Goal: Task Accomplishment & Management: Use online tool/utility

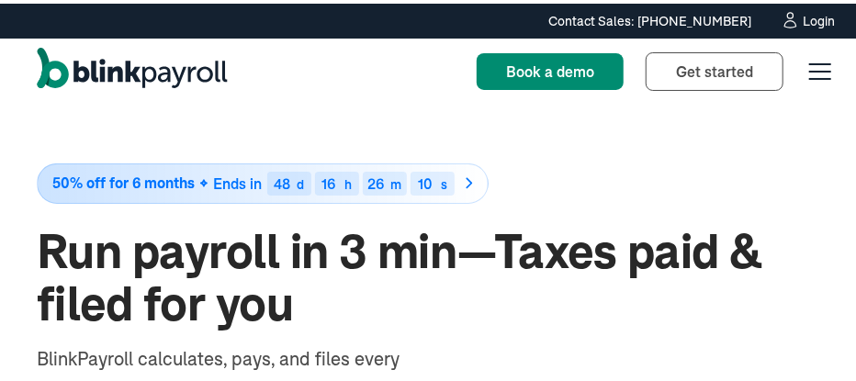
click at [802, 14] on div "Login" at bounding box center [818, 17] width 32 height 13
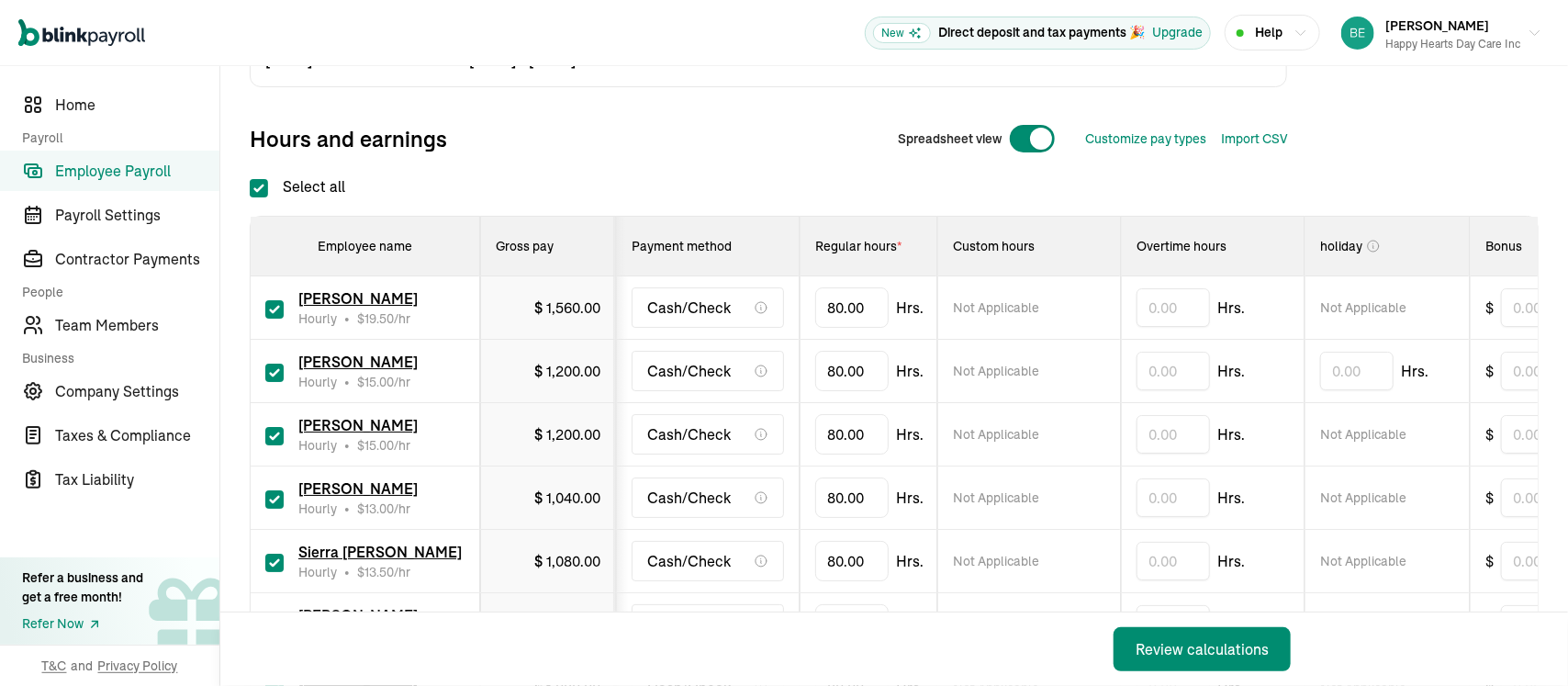
click at [272, 431] on input "checkbox" at bounding box center [274, 436] width 18 height 18
checkbox input "false"
type input "0.00"
click at [276, 490] on input "checkbox" at bounding box center [274, 499] width 18 height 18
checkbox input "false"
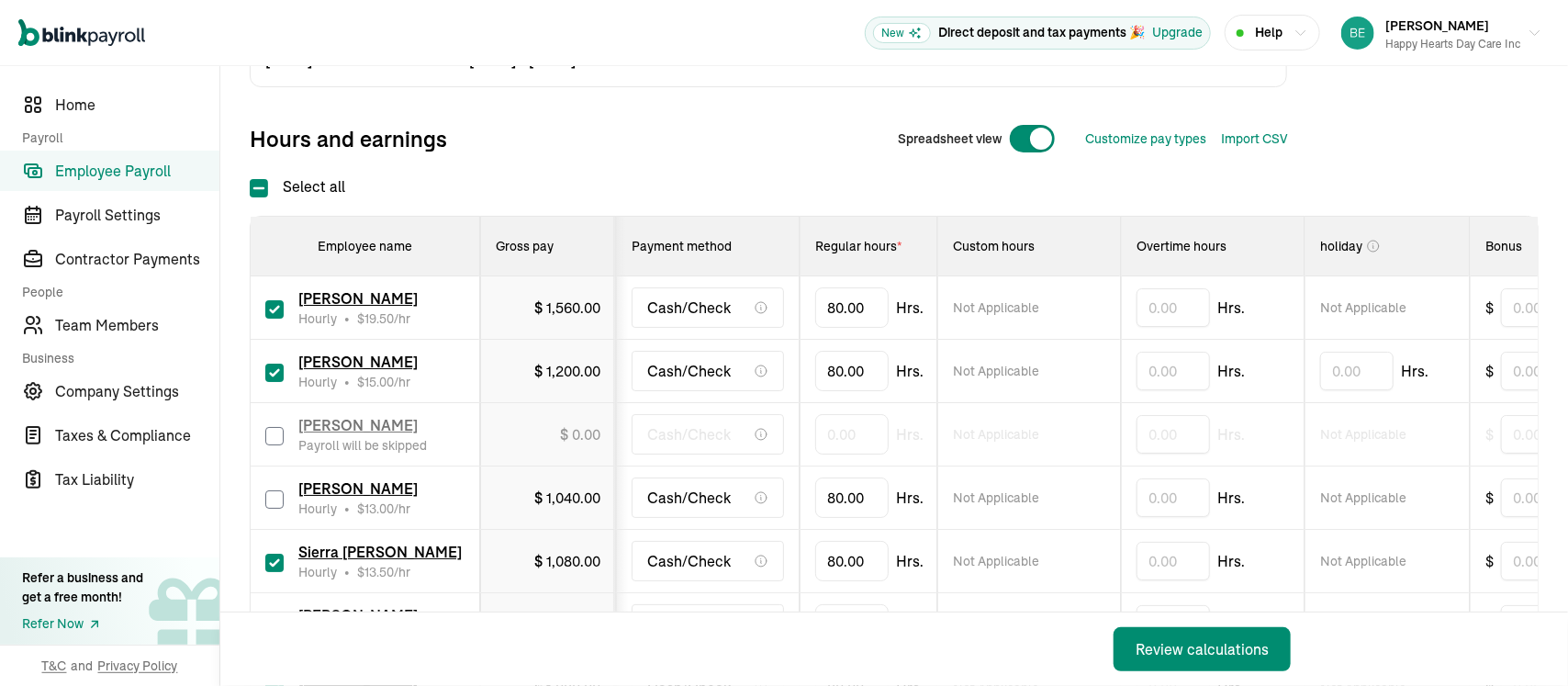
type input "0.00"
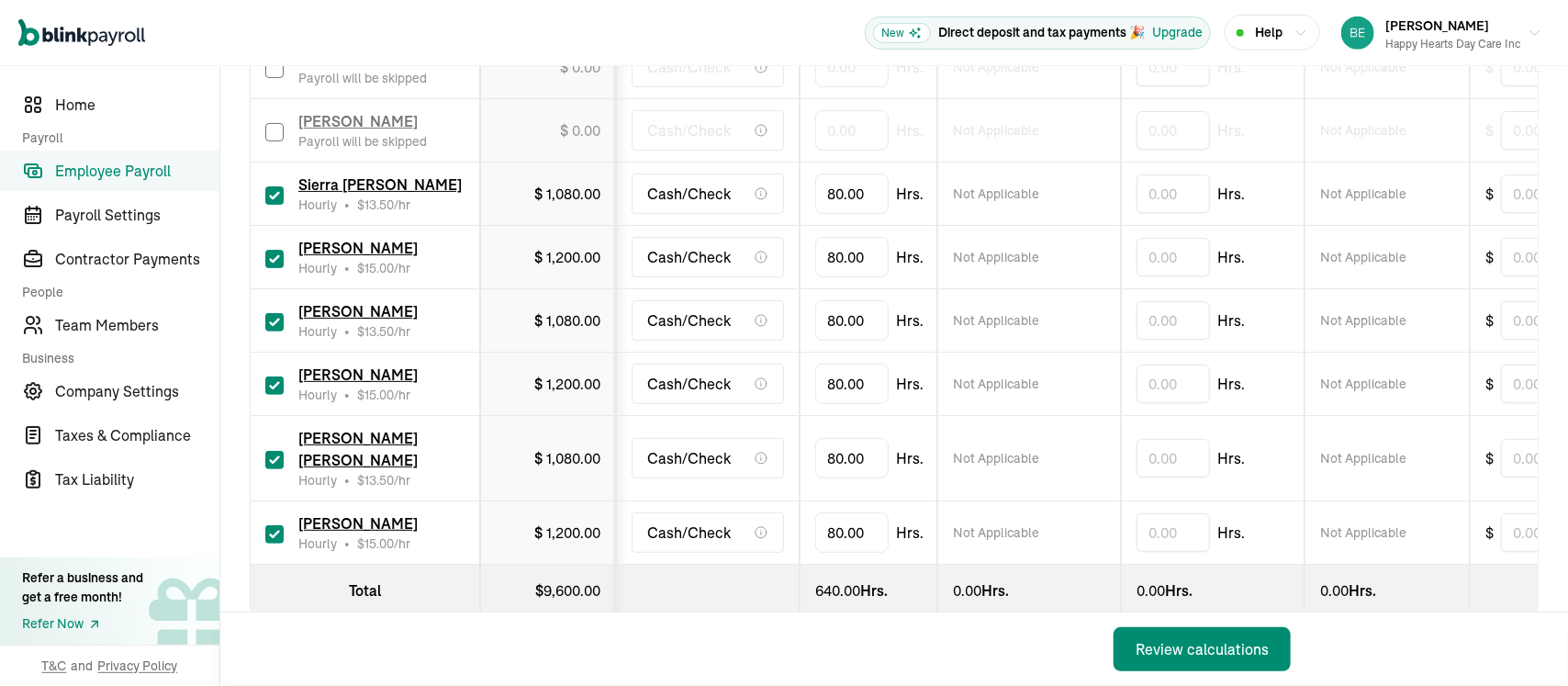
click at [275, 384] on input "checkbox" at bounding box center [274, 385] width 18 height 18
checkbox input "false"
type input "0.00"
click at [280, 451] on input "checkbox" at bounding box center [274, 460] width 18 height 18
checkbox input "false"
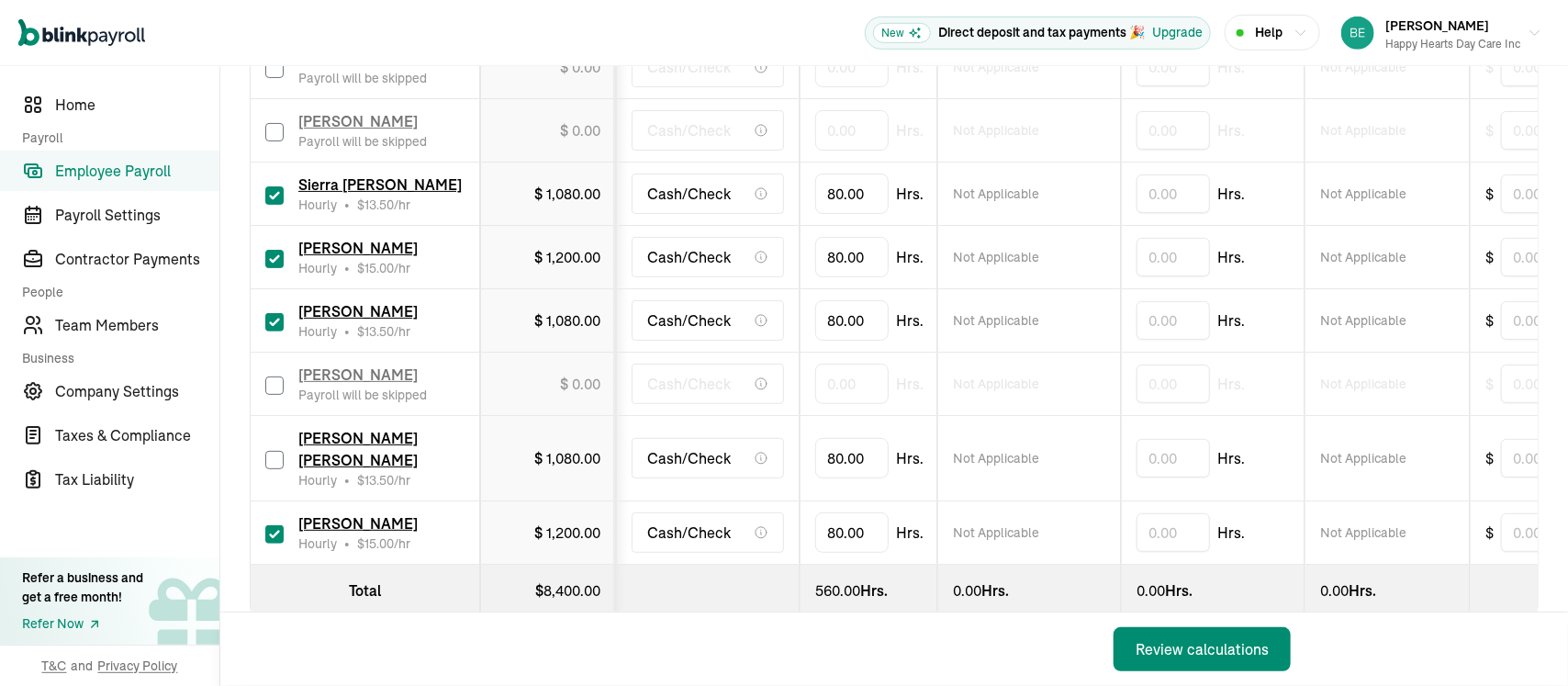
type input "0.00"
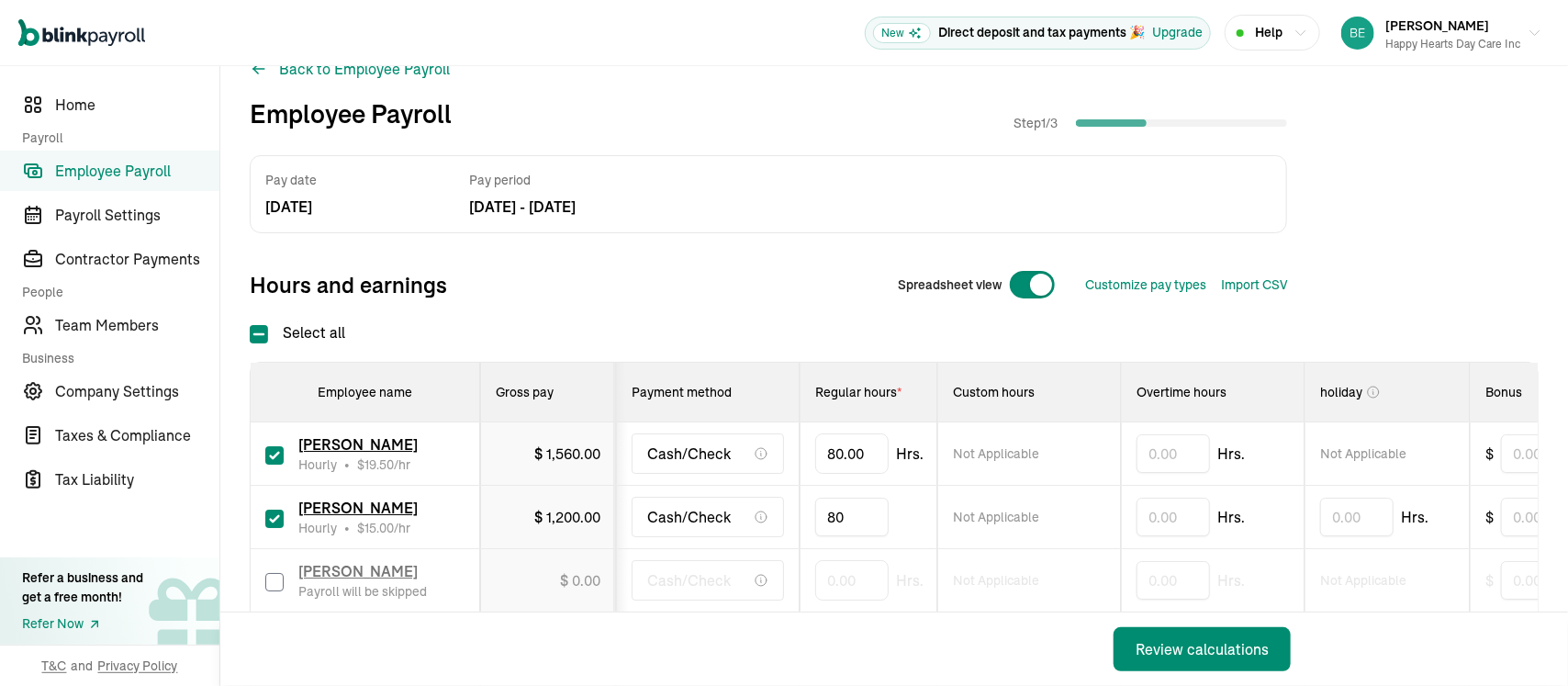
drag, startPoint x: 859, startPoint y: 513, endPoint x: 801, endPoint y: 500, distance: 59.2
type input "8"
type input "78.75"
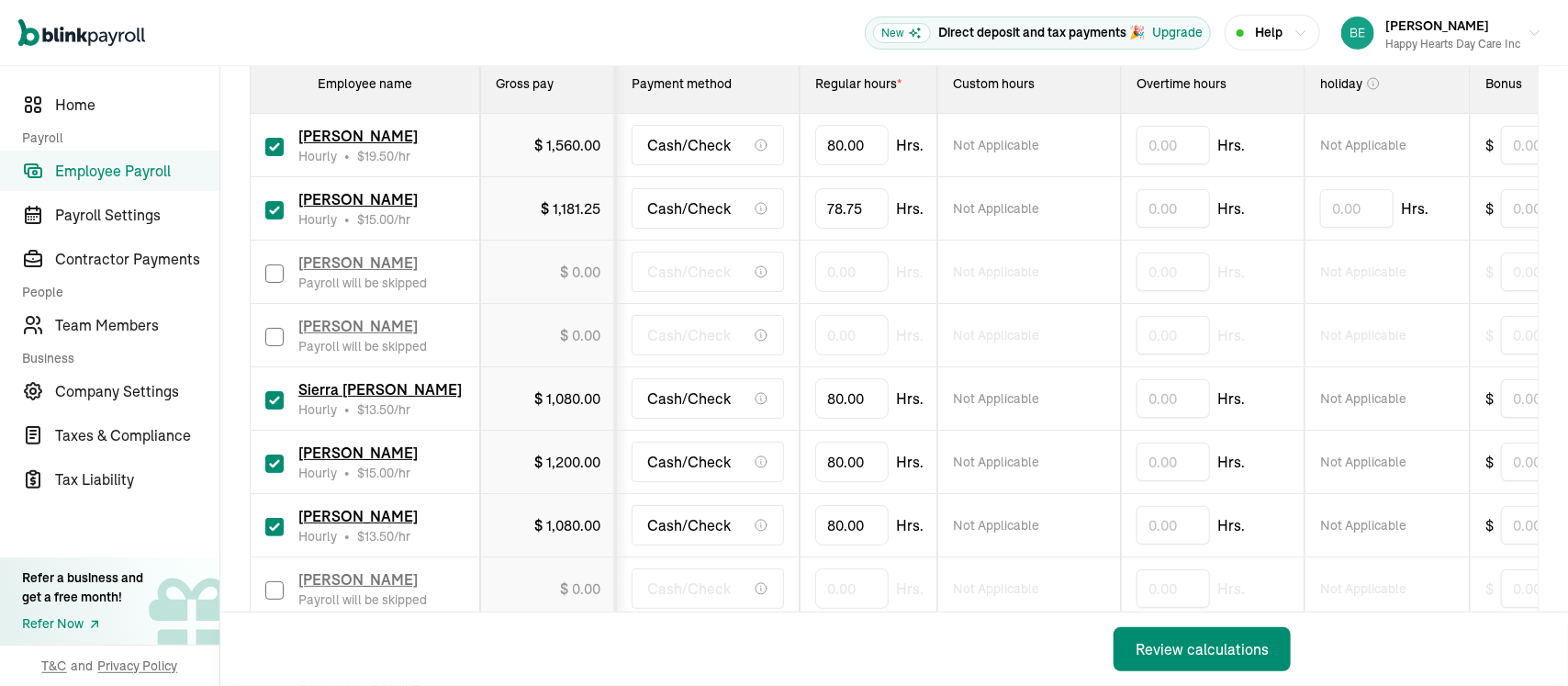
scroll to position [405, 0]
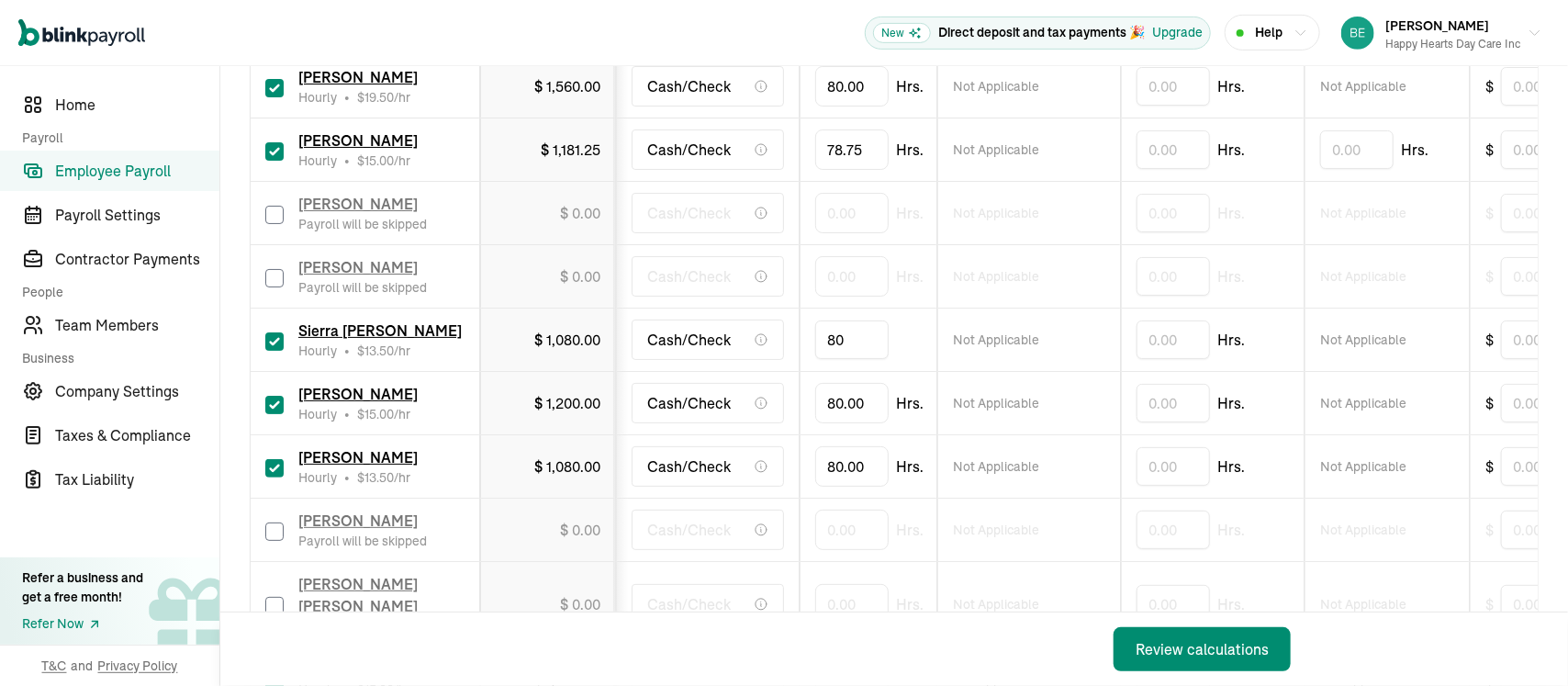
type input "8"
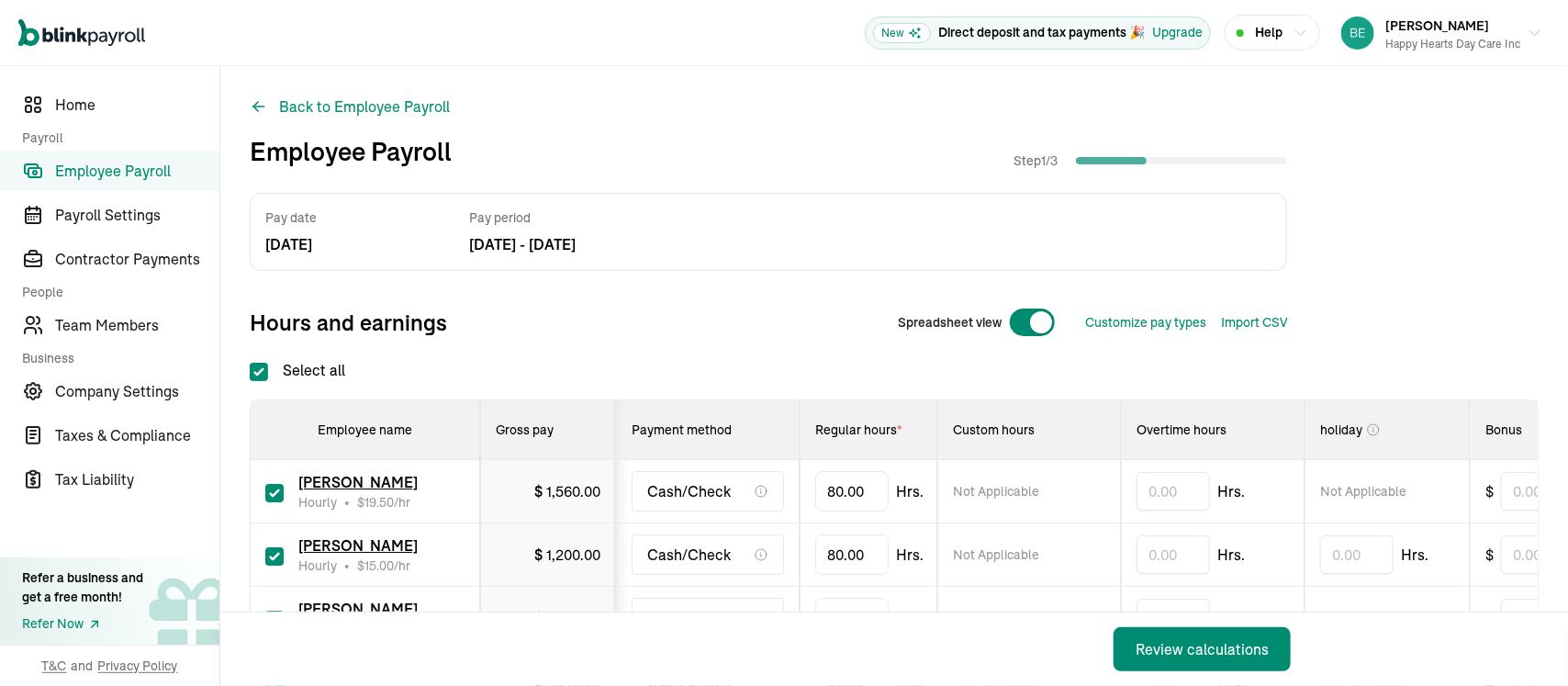
checkbox input "true"
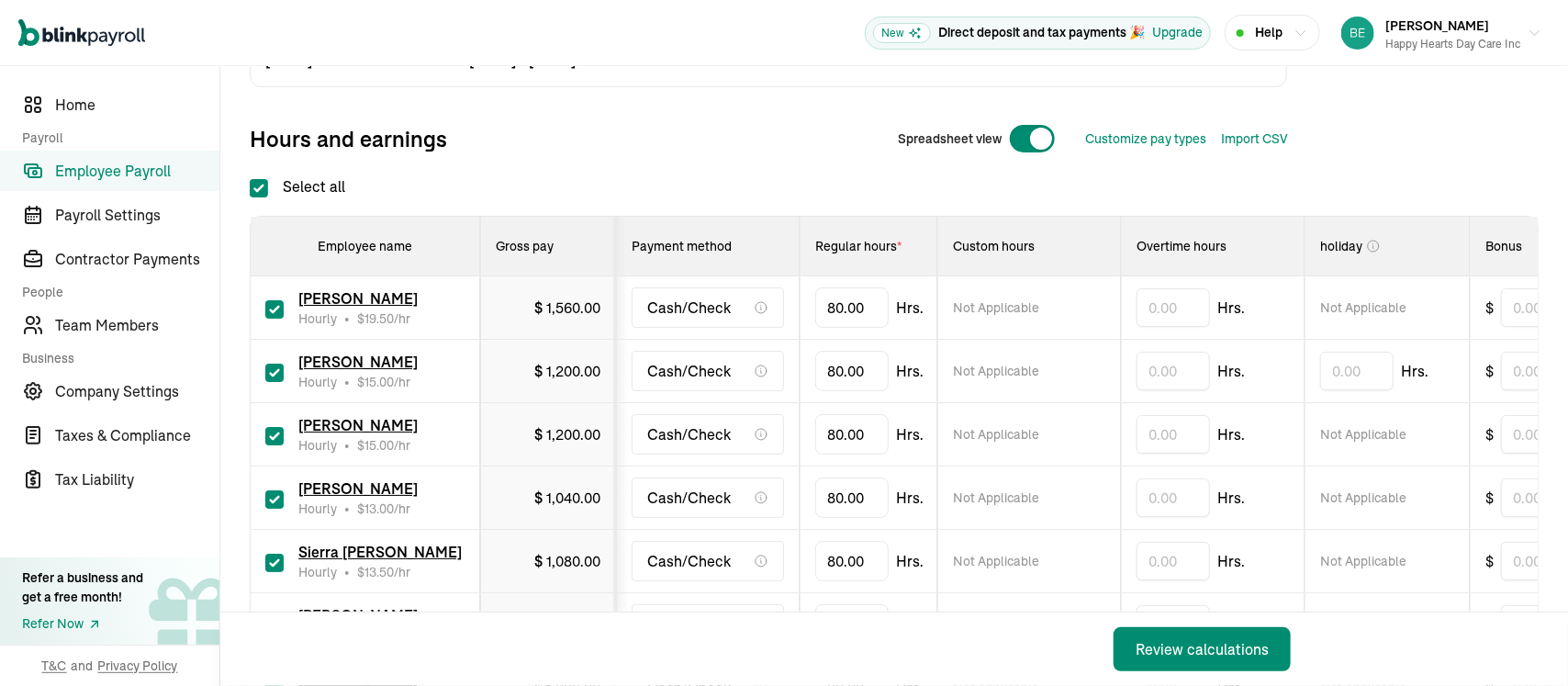
click at [272, 431] on input "checkbox" at bounding box center [274, 436] width 18 height 18
checkbox input "false"
type input "0.00"
click at [276, 490] on input "checkbox" at bounding box center [274, 499] width 18 height 18
checkbox input "false"
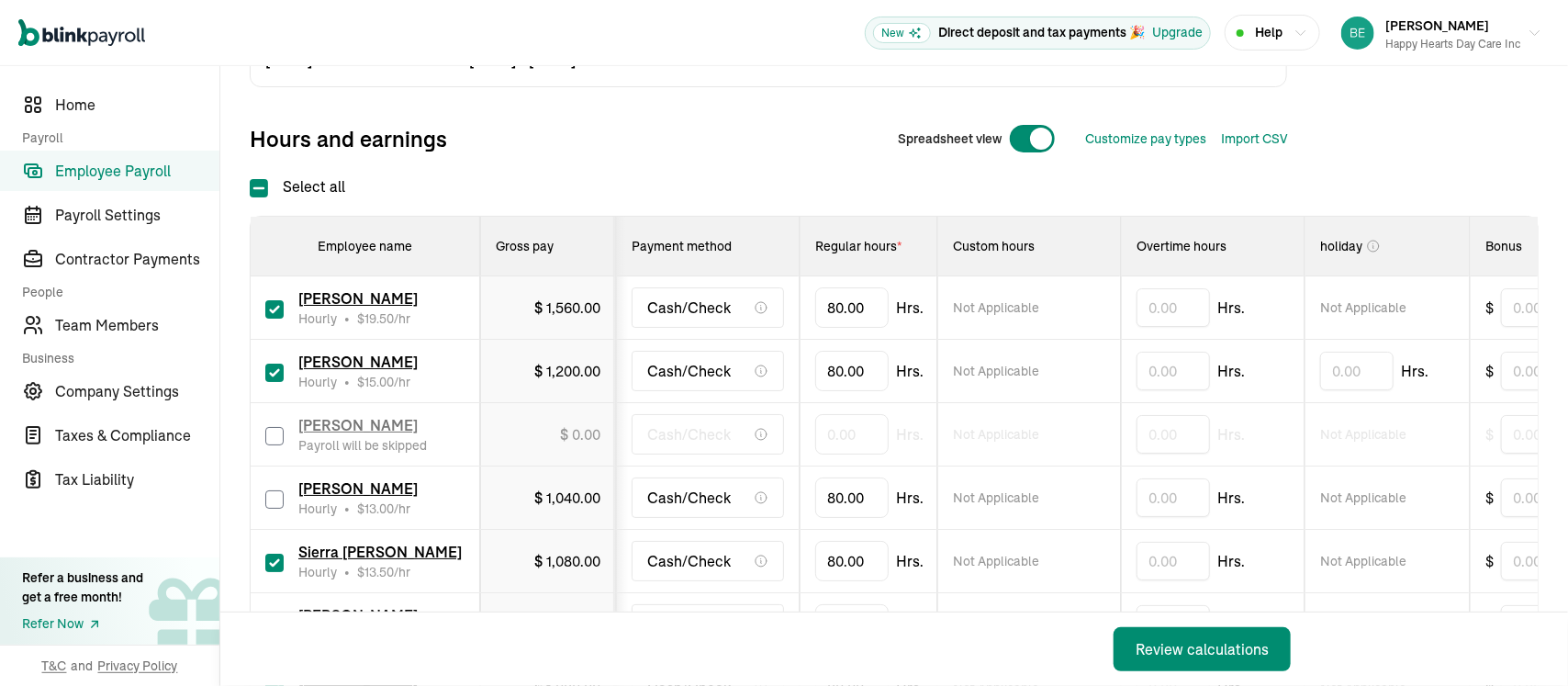
type input "0.00"
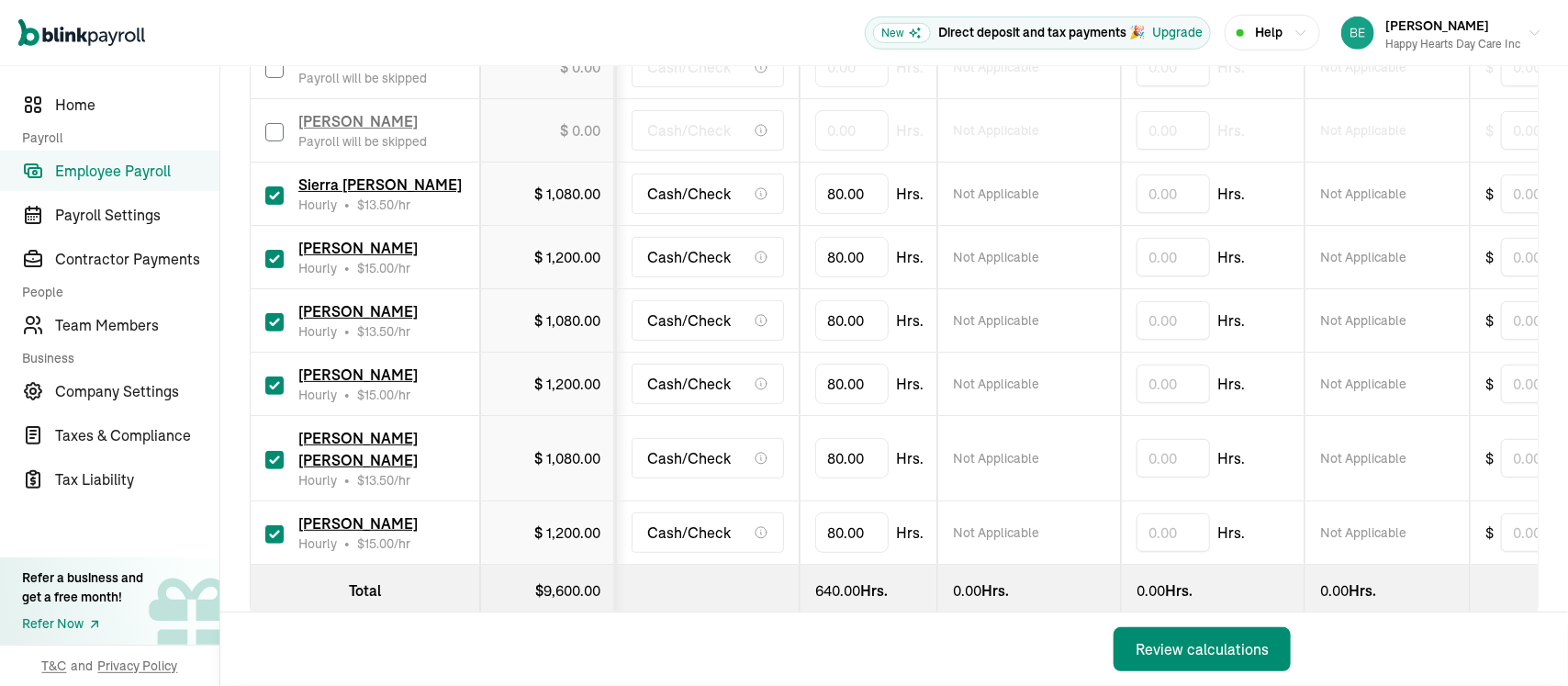
click at [275, 384] on input "checkbox" at bounding box center [274, 385] width 18 height 18
checkbox input "false"
type input "0.00"
click at [280, 451] on input "checkbox" at bounding box center [274, 460] width 18 height 18
checkbox input "false"
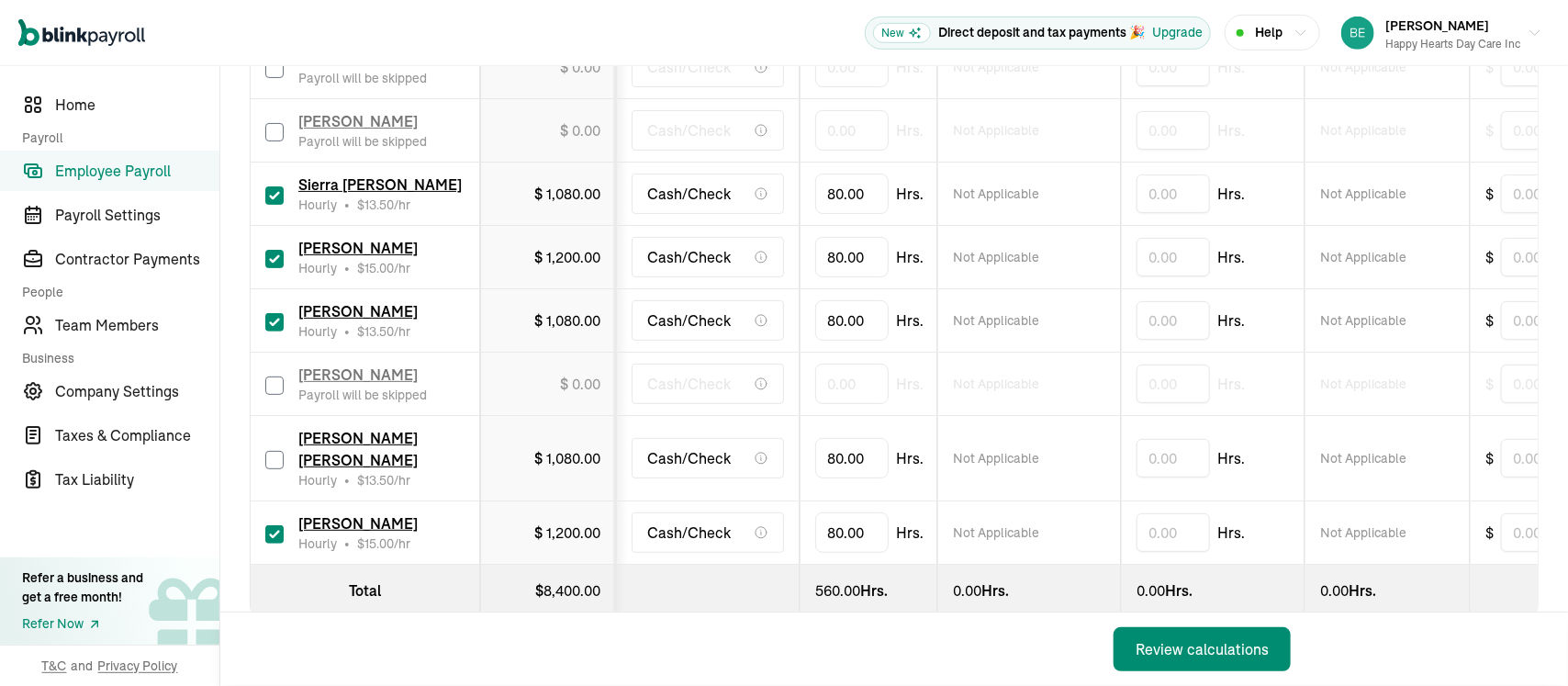
type input "0.00"
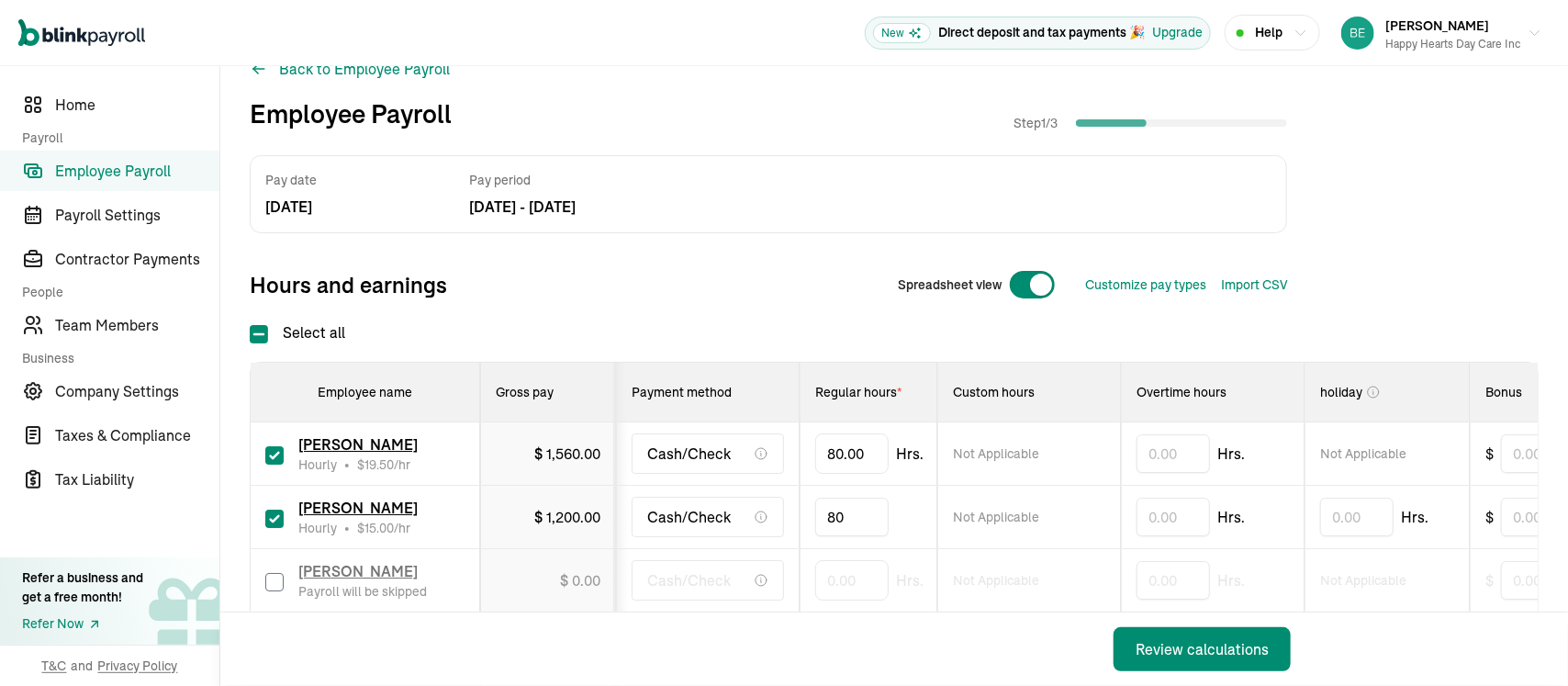
drag, startPoint x: 859, startPoint y: 513, endPoint x: 801, endPoint y: 500, distance: 59.2
type input "8"
type input "78.75"
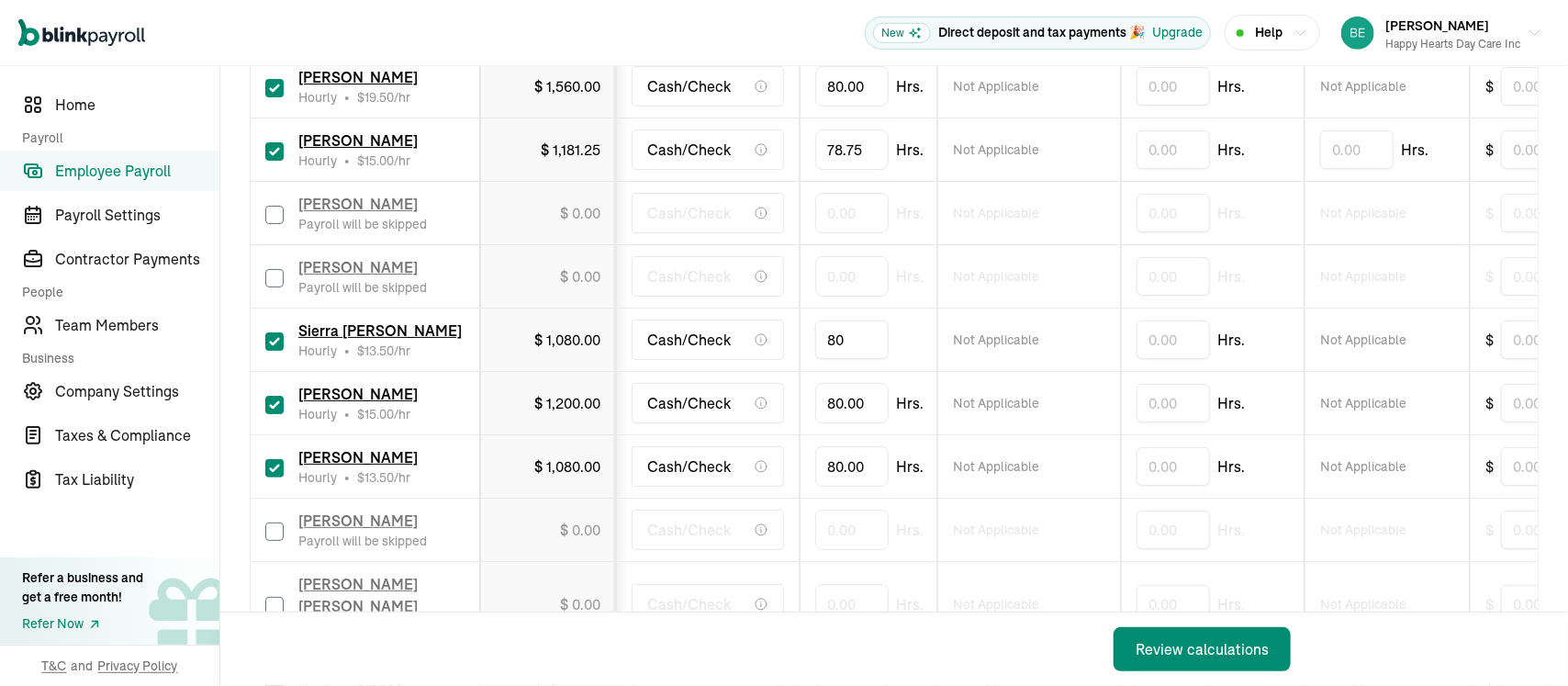
type input "8"
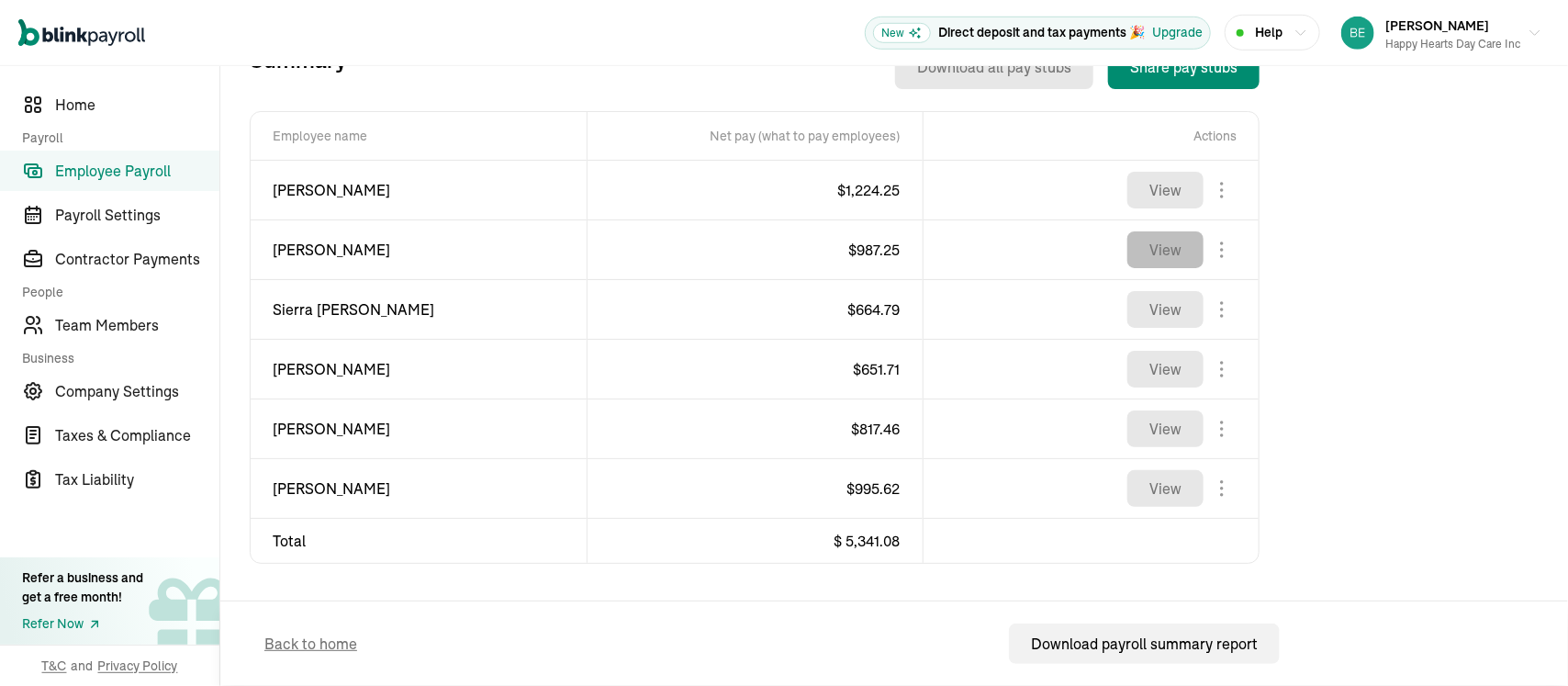
click at [1179, 251] on button "View" at bounding box center [1165, 249] width 76 height 37
click at [1175, 259] on button "View" at bounding box center [1165, 249] width 76 height 37
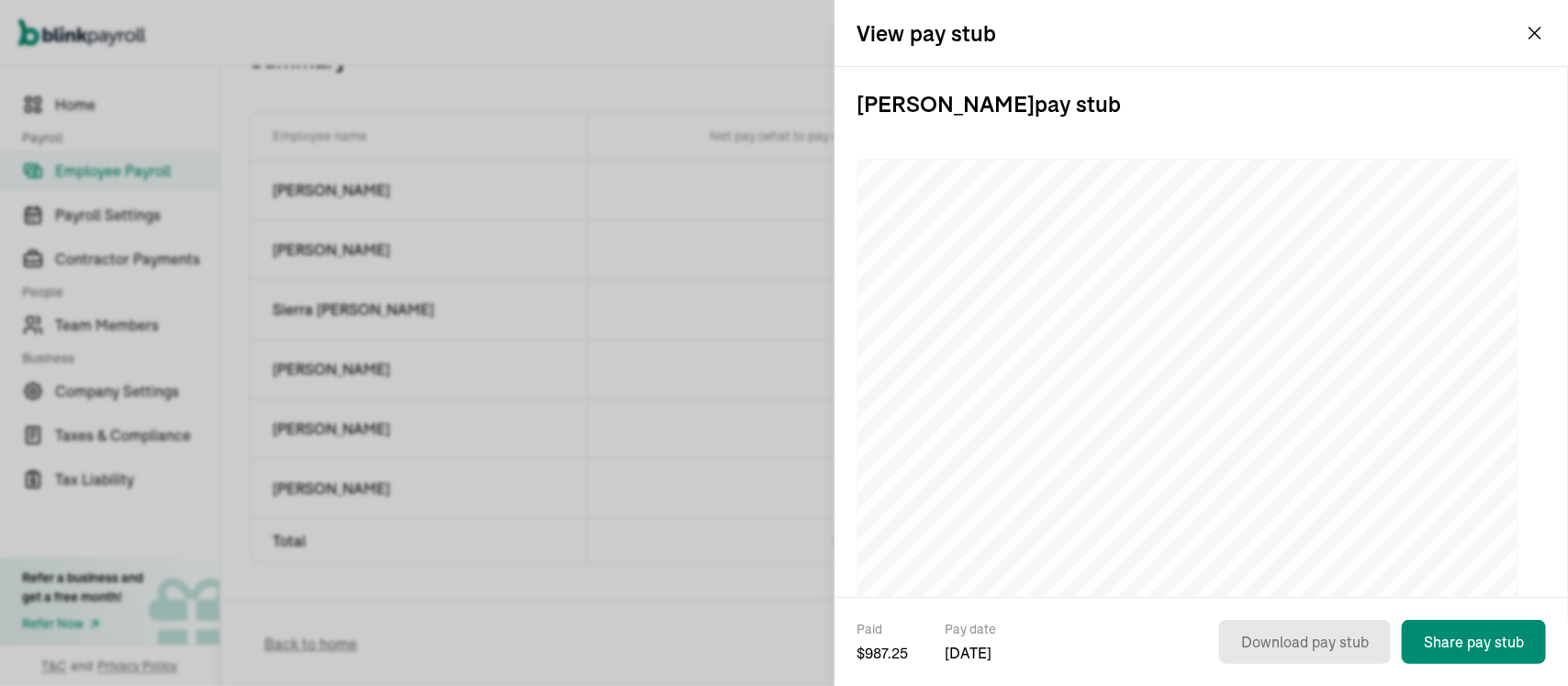
scroll to position [664, 0]
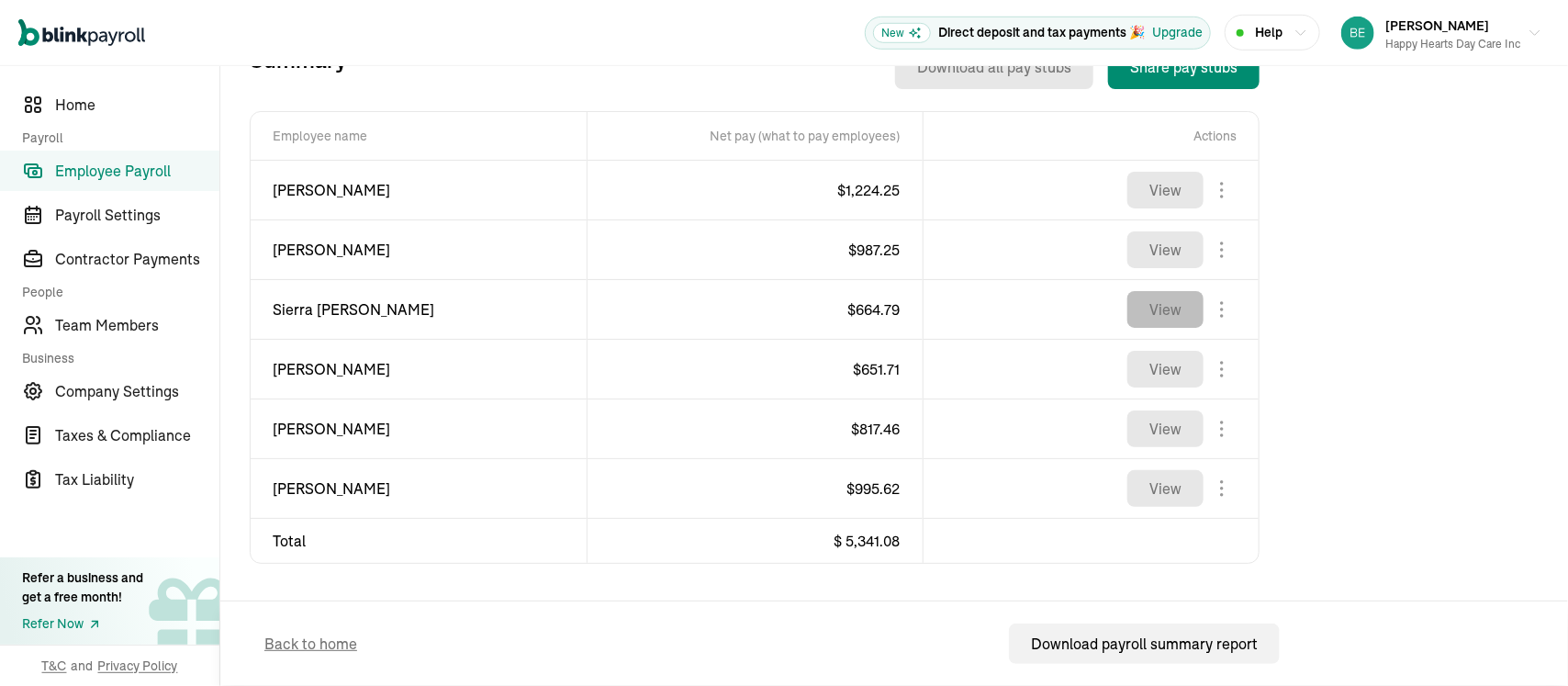
click at [1158, 292] on button "View" at bounding box center [1165, 309] width 76 height 37
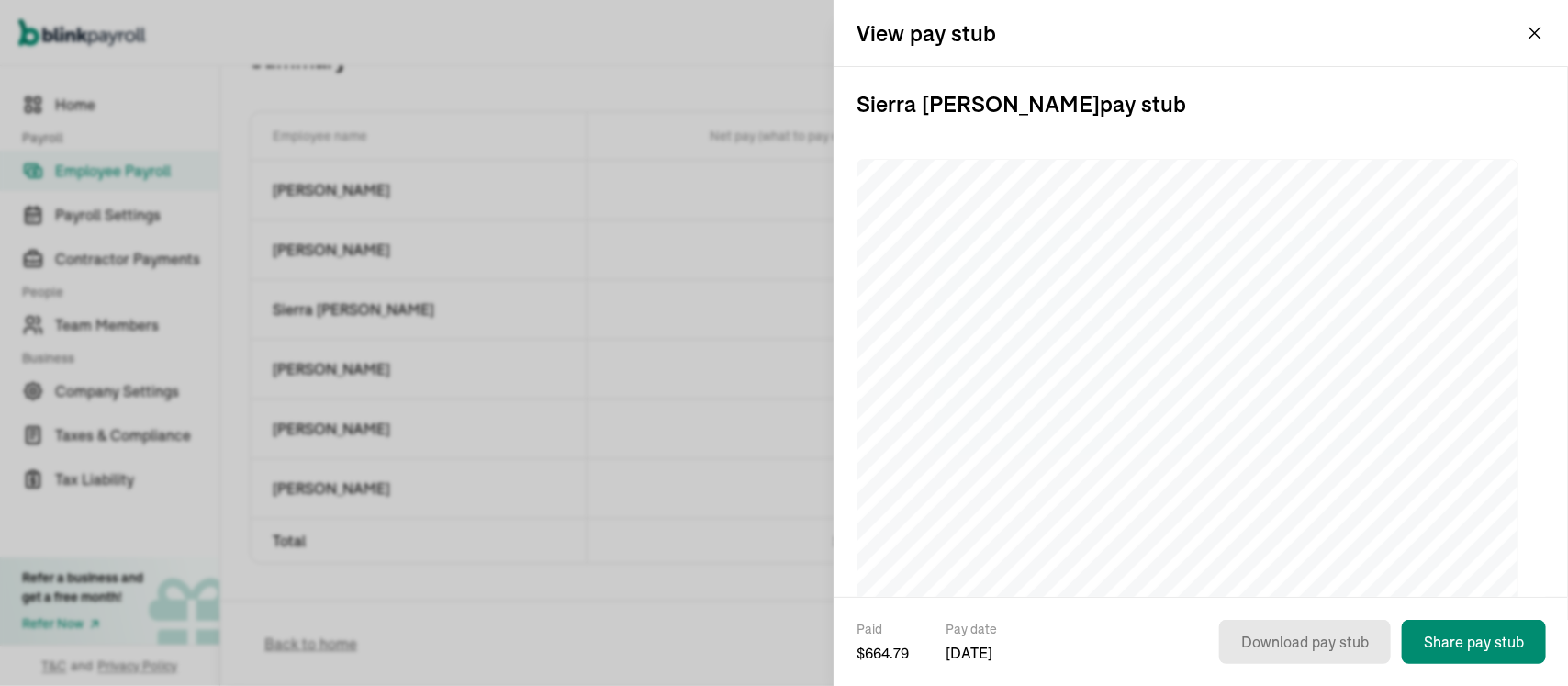
drag, startPoint x: 1179, startPoint y: 281, endPoint x: 1140, endPoint y: 151, distance: 135.9
click at [1140, 151] on div "Sierra [PERSON_NAME] pay stub" at bounding box center [1201, 534] width 689 height 935
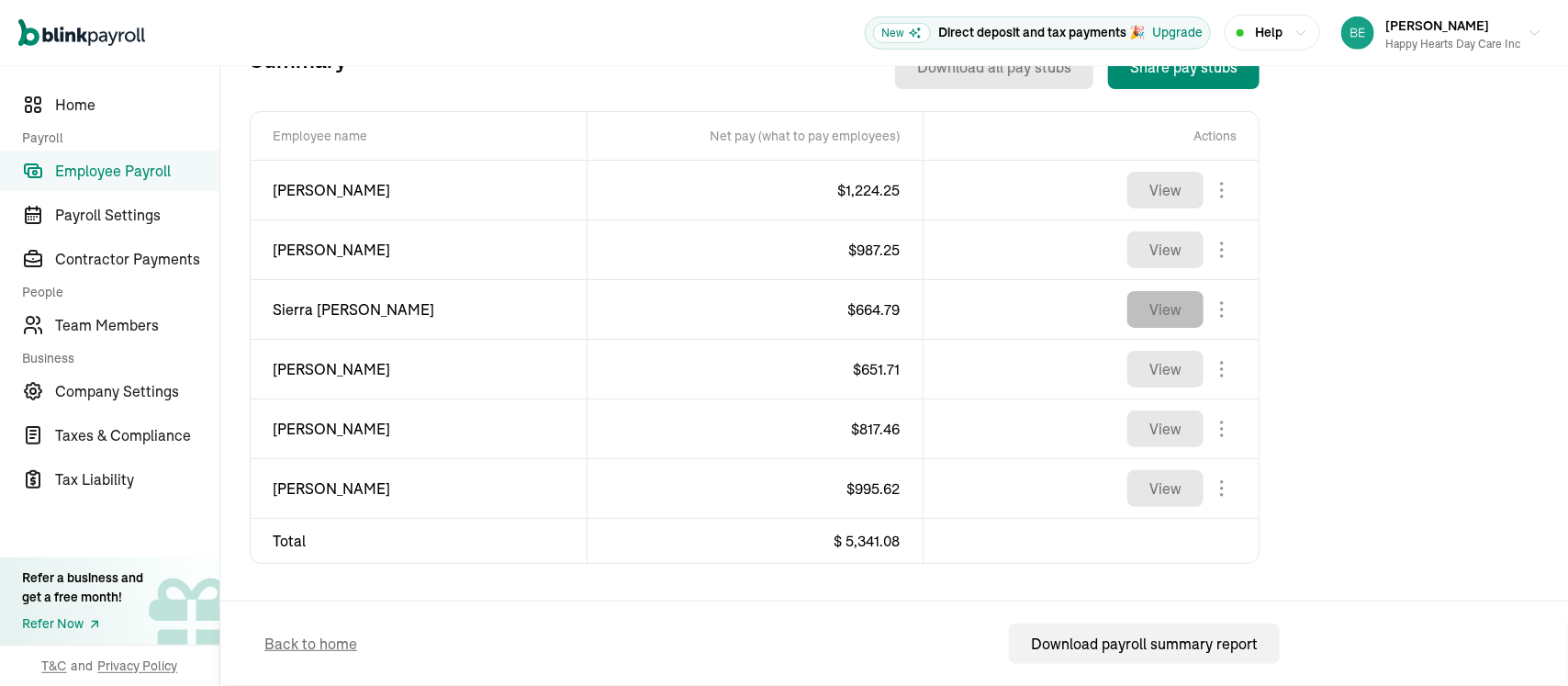
click at [1162, 310] on button "View" at bounding box center [1165, 309] width 76 height 37
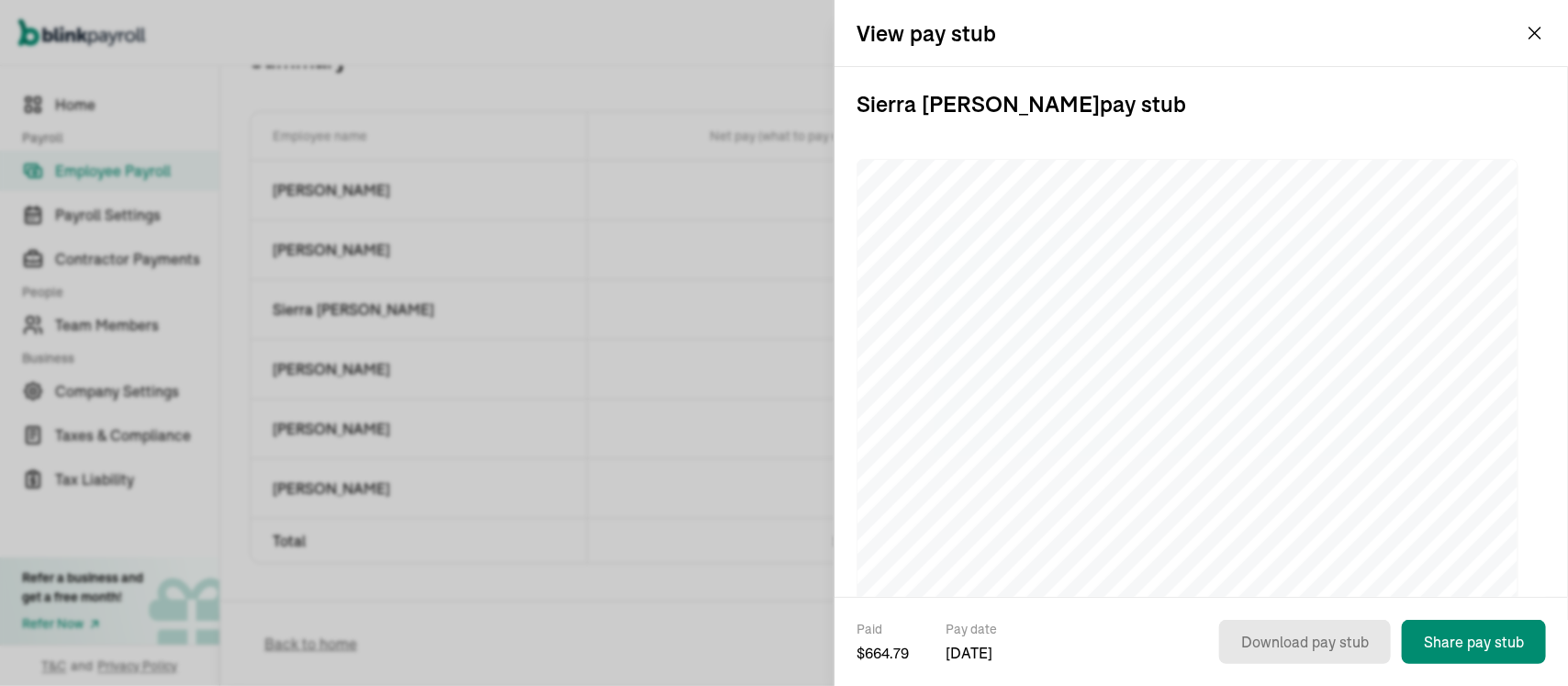
click at [969, 33] on h2 "View pay stub" at bounding box center [927, 32] width 140 height 29
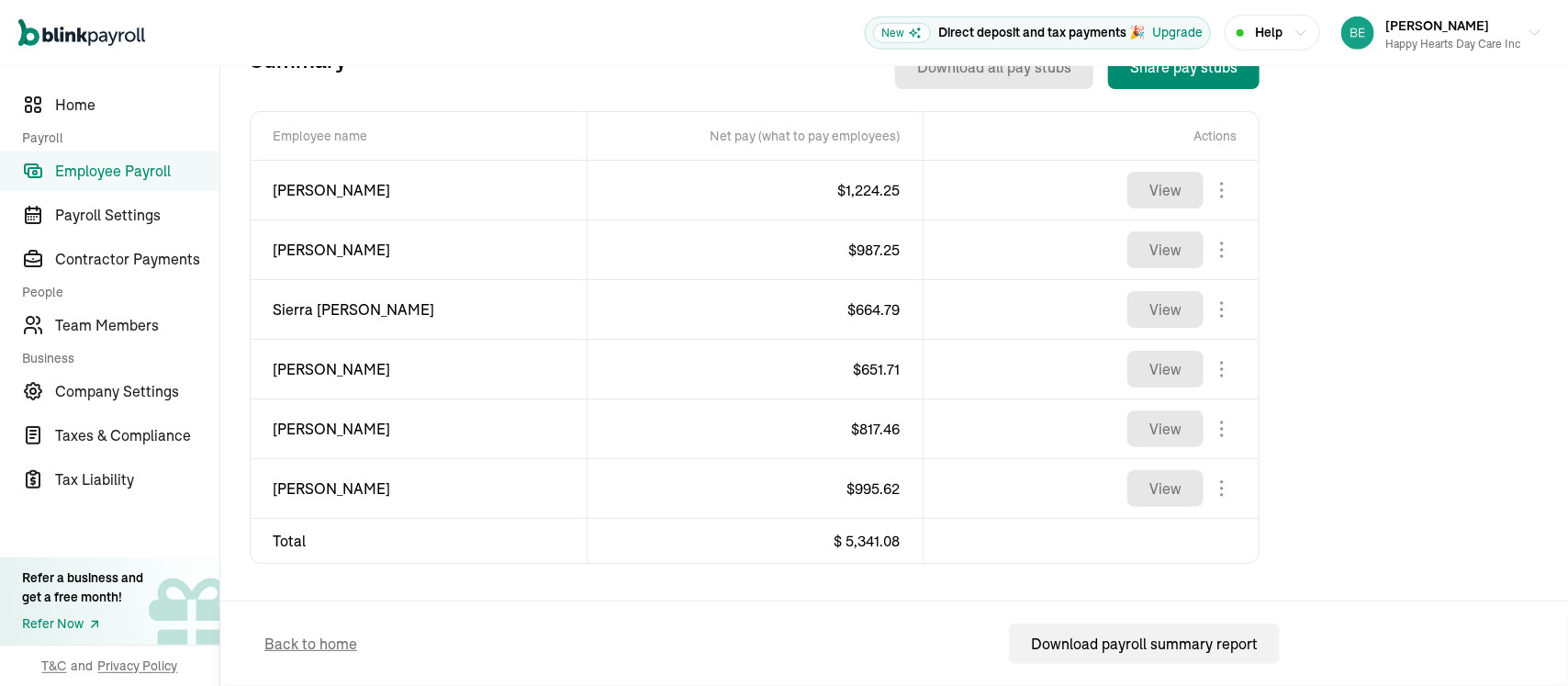
scroll to position [480, 0]
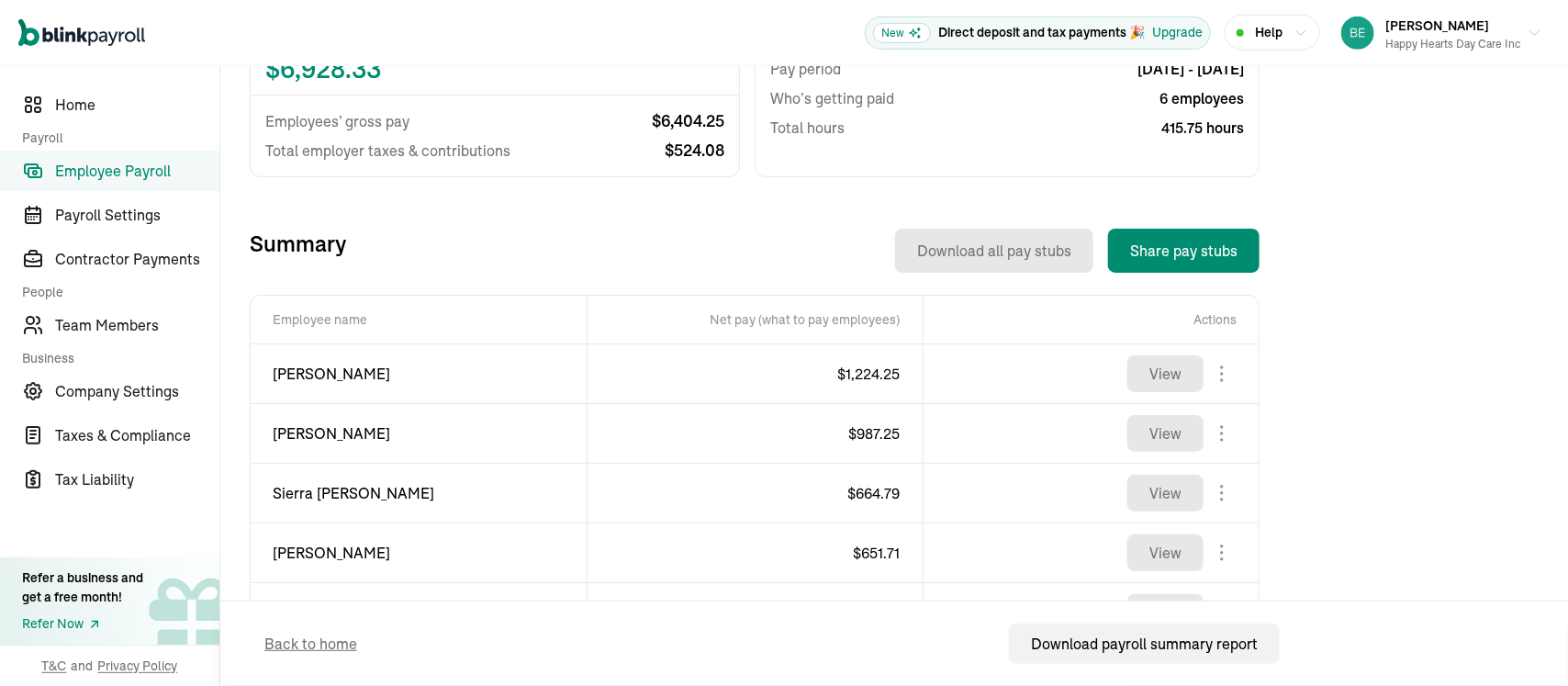
click at [1445, 292] on div "Introducing Full-Service Payroll 🎉 We handle everything. Payroll and taxes, ful…" at bounding box center [894, 281] width 1289 height 1122
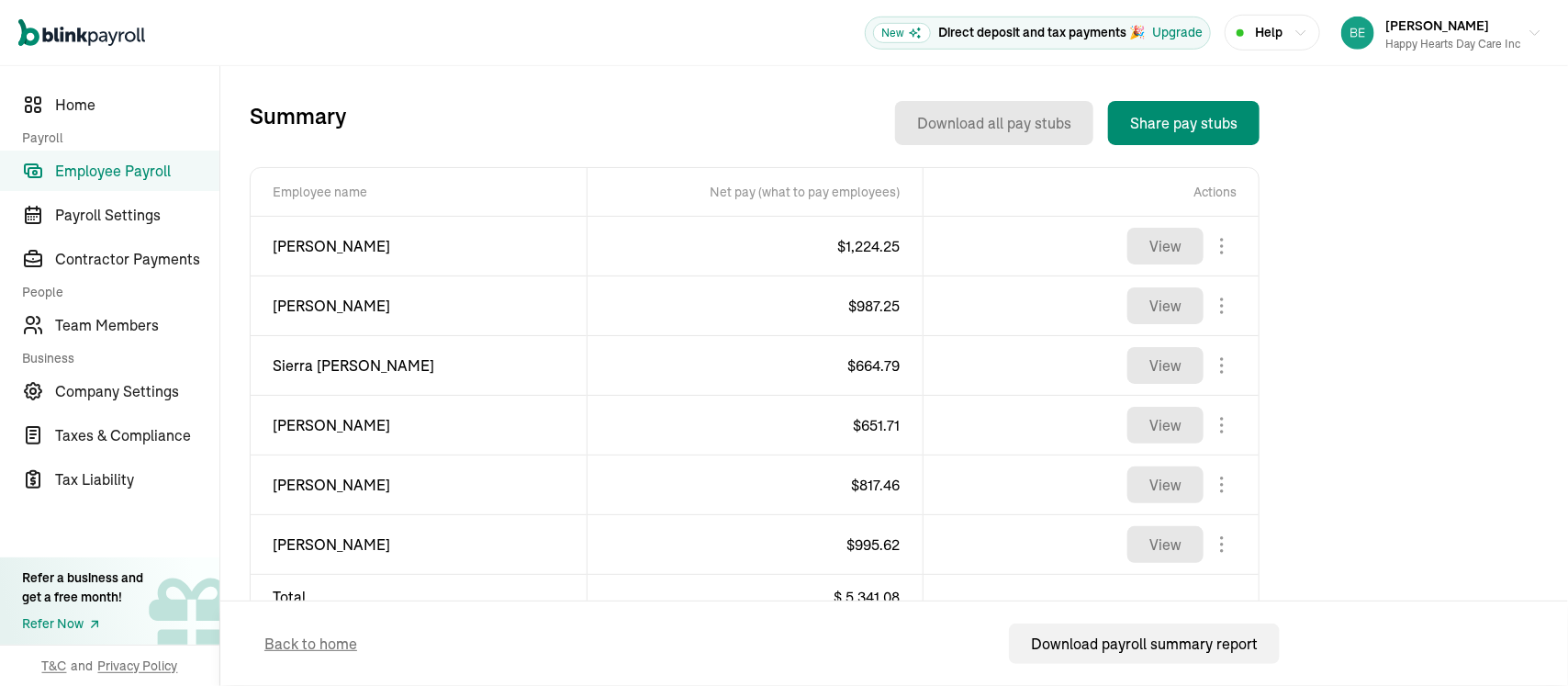
scroll to position [664, 0]
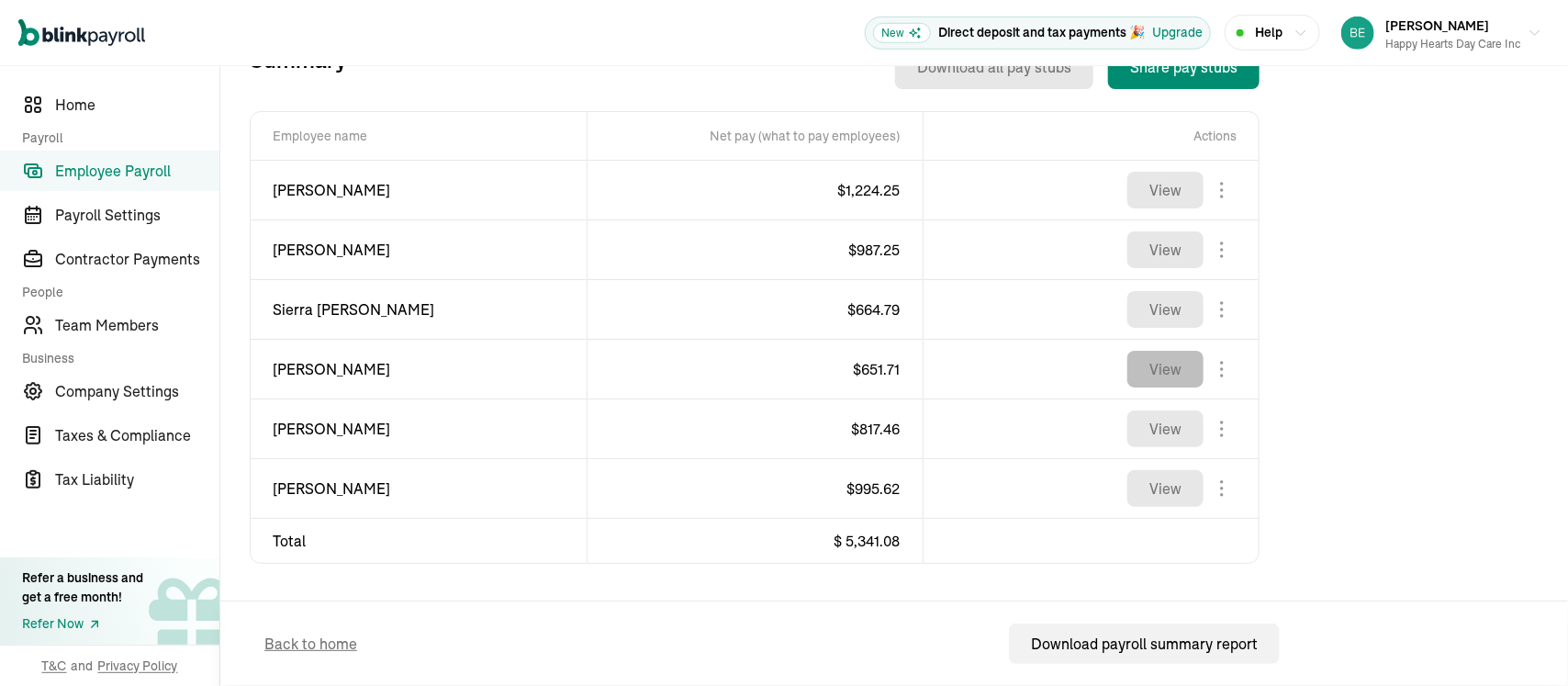
click at [1178, 374] on button "View" at bounding box center [1165, 369] width 76 height 37
click at [1181, 431] on button "View" at bounding box center [1165, 428] width 76 height 37
click at [1169, 488] on button "View" at bounding box center [1165, 488] width 76 height 37
click at [1174, 193] on button "View" at bounding box center [1165, 190] width 76 height 37
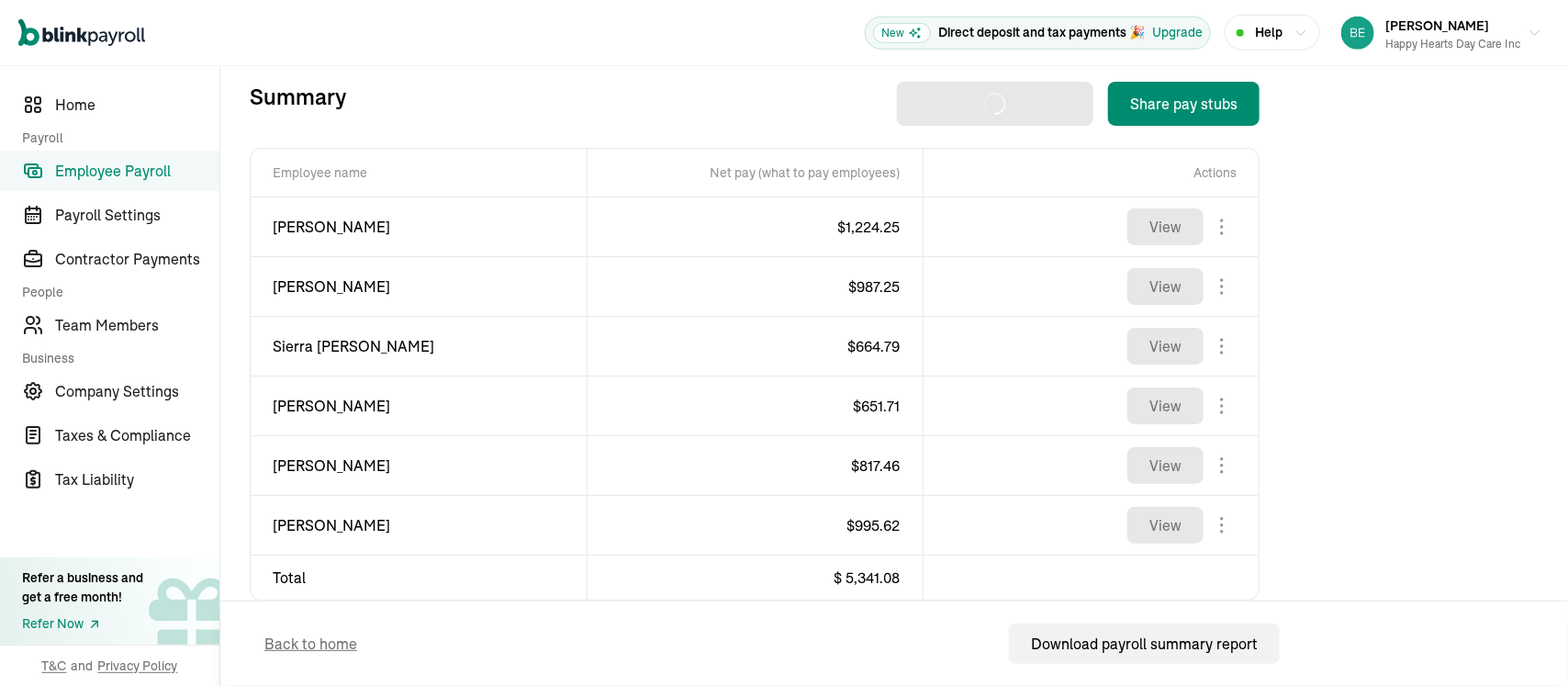
scroll to position [664, 0]
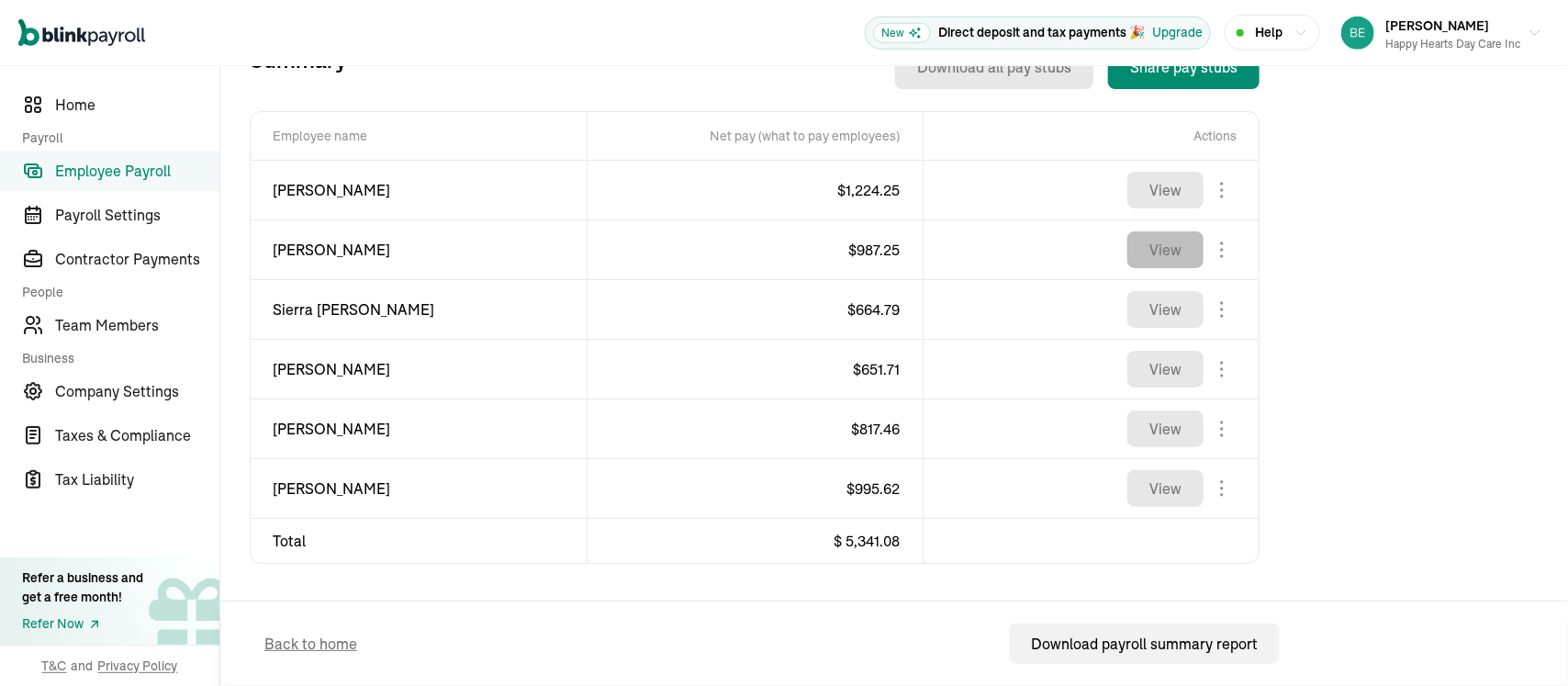
click at [1179, 251] on button "View" at bounding box center [1165, 249] width 76 height 37
click at [1175, 259] on button "View" at bounding box center [1165, 249] width 76 height 37
click at [1158, 292] on button "View" at bounding box center [1165, 309] width 76 height 37
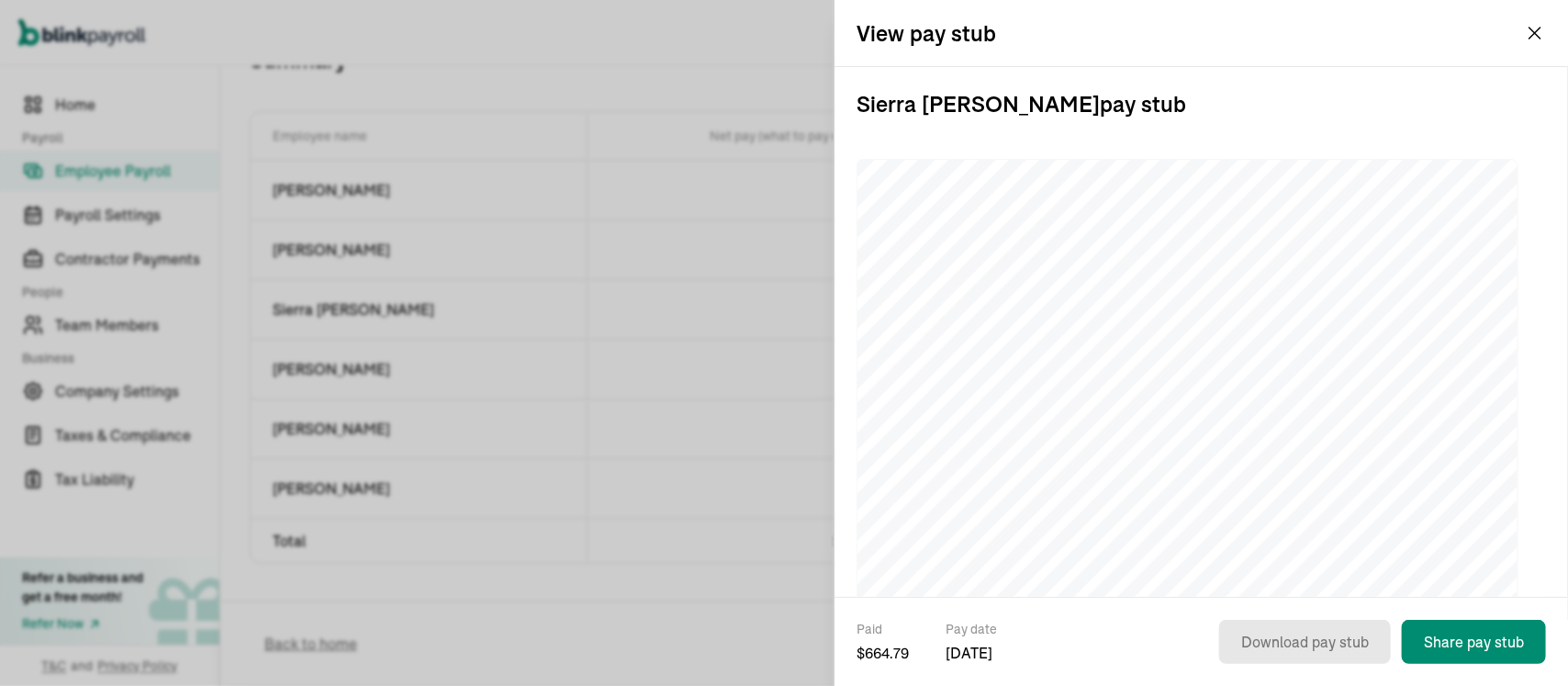
drag, startPoint x: 1179, startPoint y: 281, endPoint x: 1140, endPoint y: 151, distance: 135.9
click at [1140, 151] on div "Sierra [PERSON_NAME] pay stub" at bounding box center [1201, 534] width 689 height 935
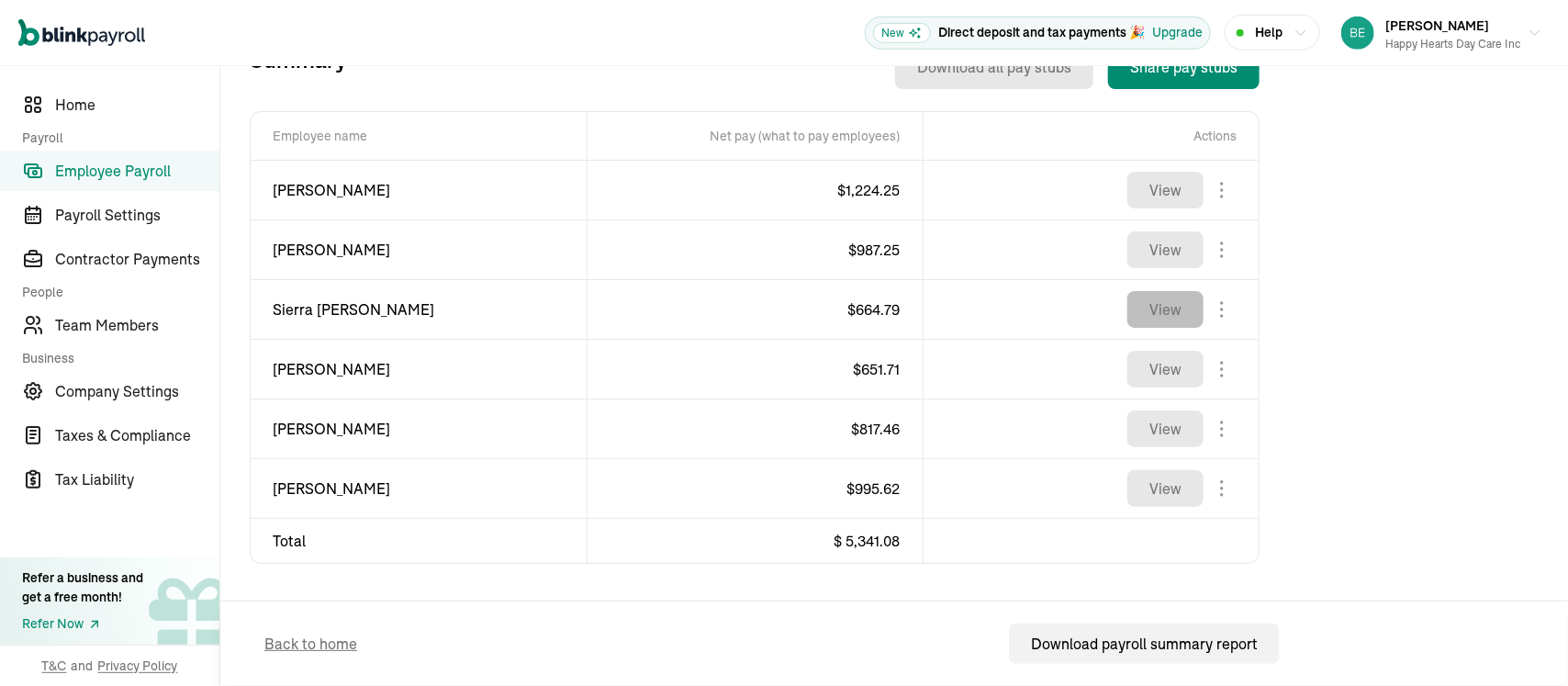
click at [1162, 310] on button "View" at bounding box center [1165, 309] width 76 height 37
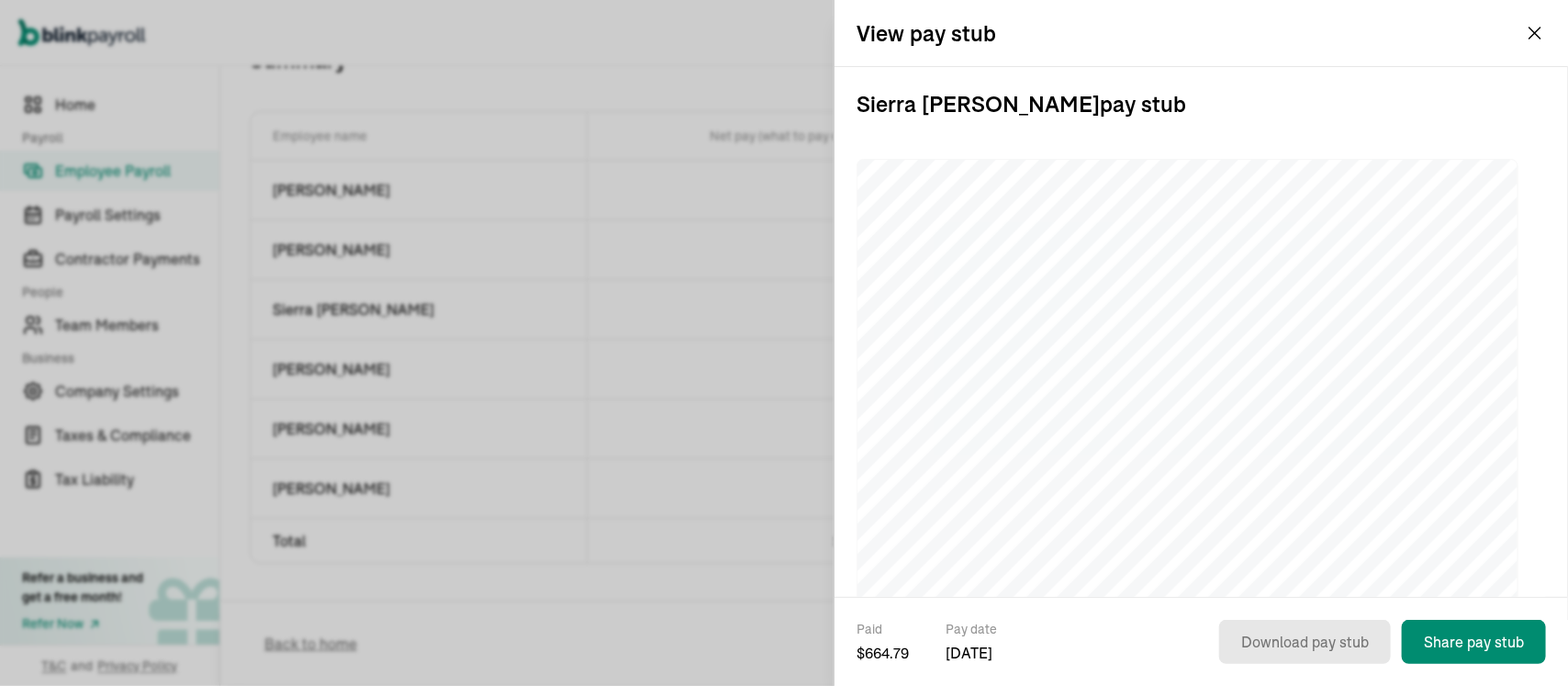
click at [969, 33] on h2 "View pay stub" at bounding box center [927, 32] width 140 height 29
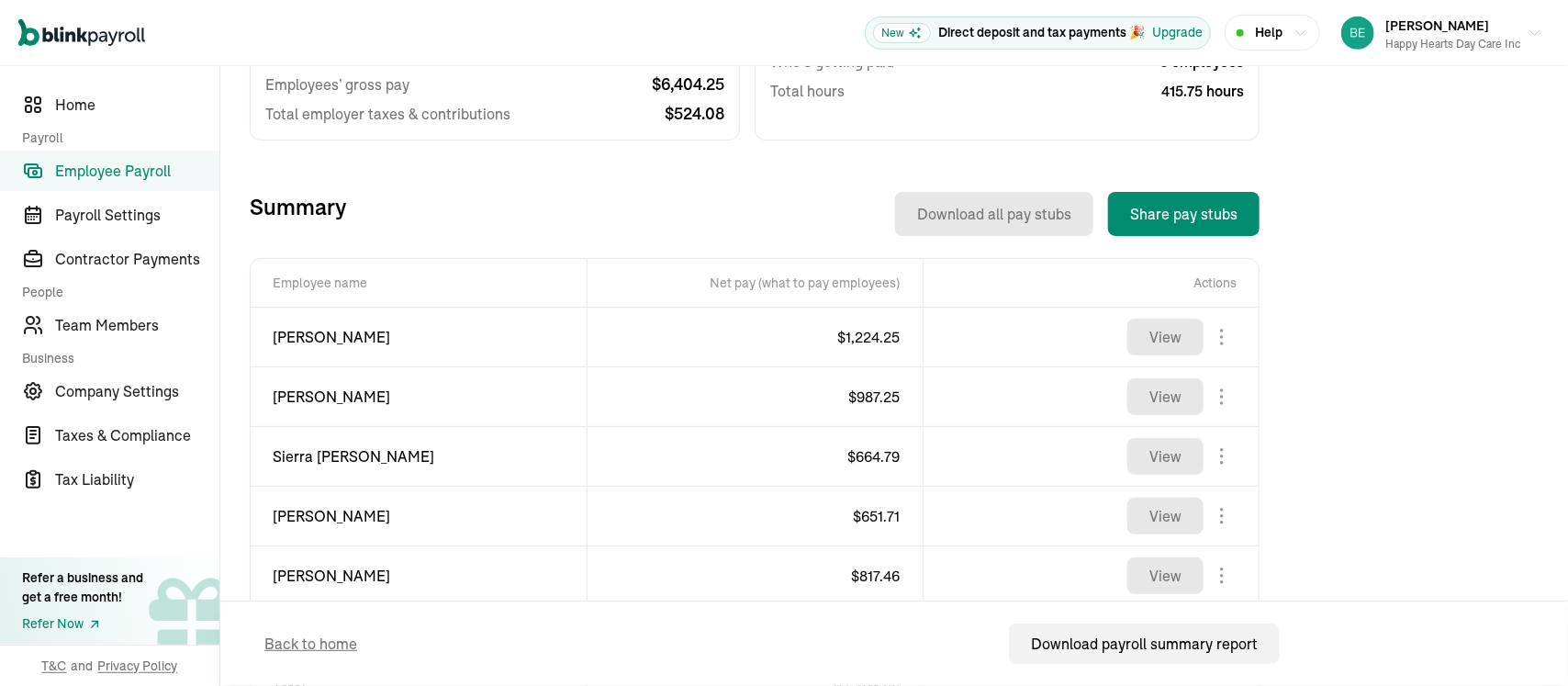
scroll to position [480, 0]
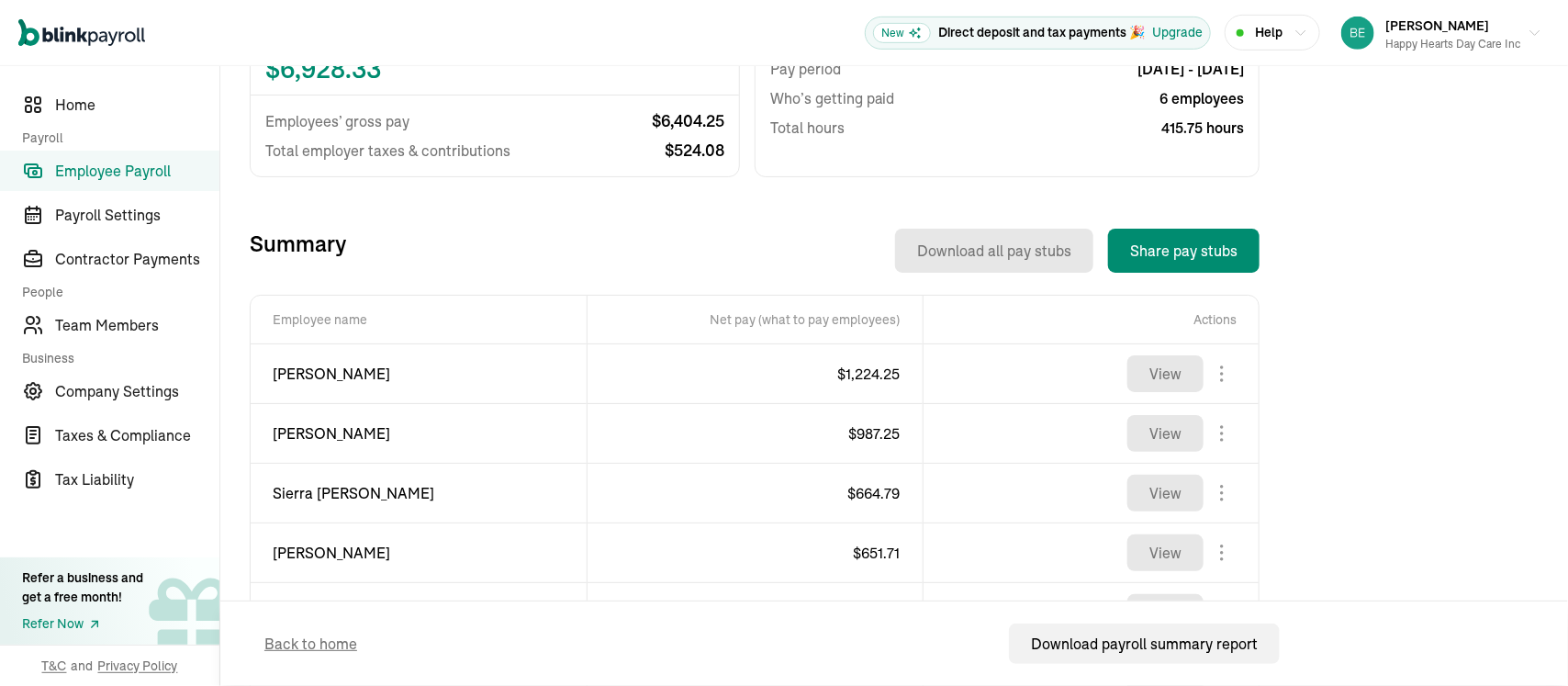
click at [1445, 292] on div "Introducing Full-Service Payroll 🎉 We handle everything. Payroll and taxes, ful…" at bounding box center [894, 281] width 1289 height 1122
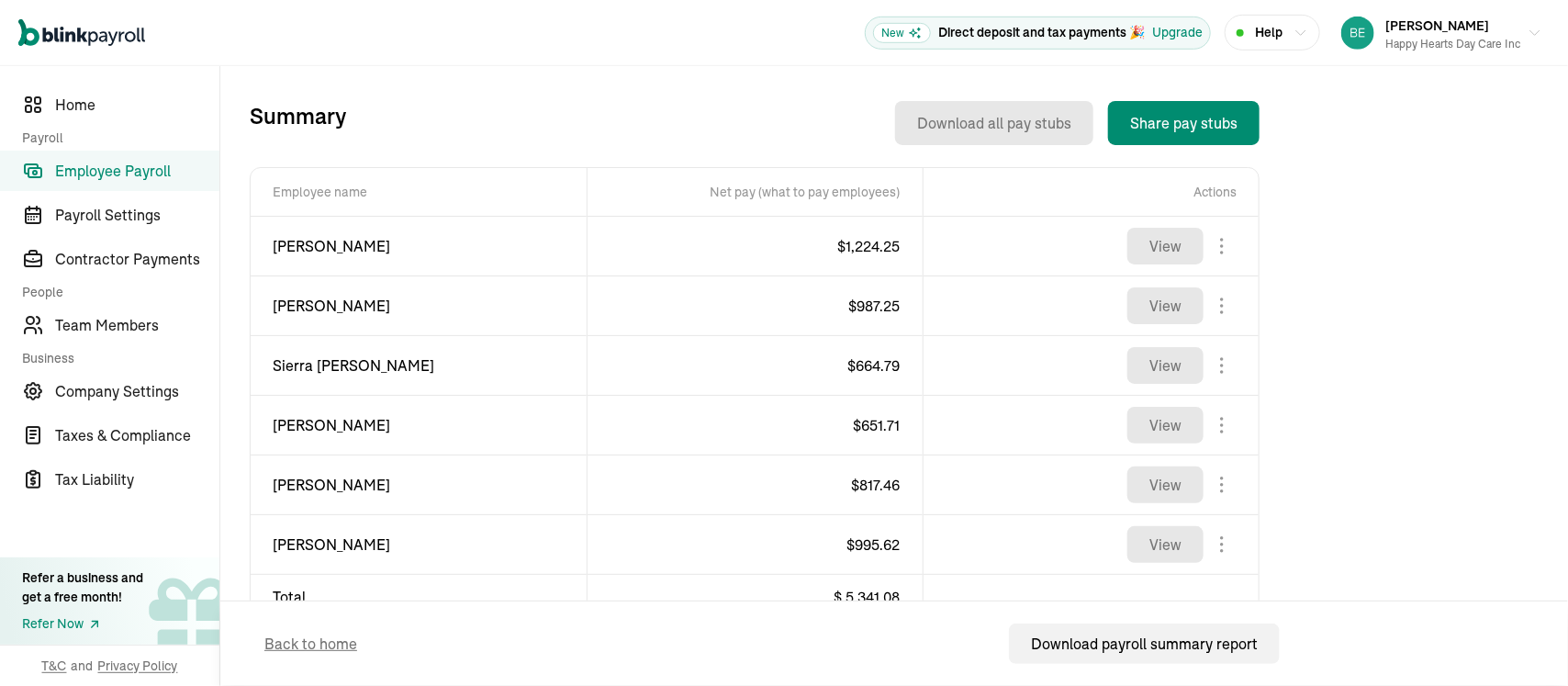
scroll to position [664, 0]
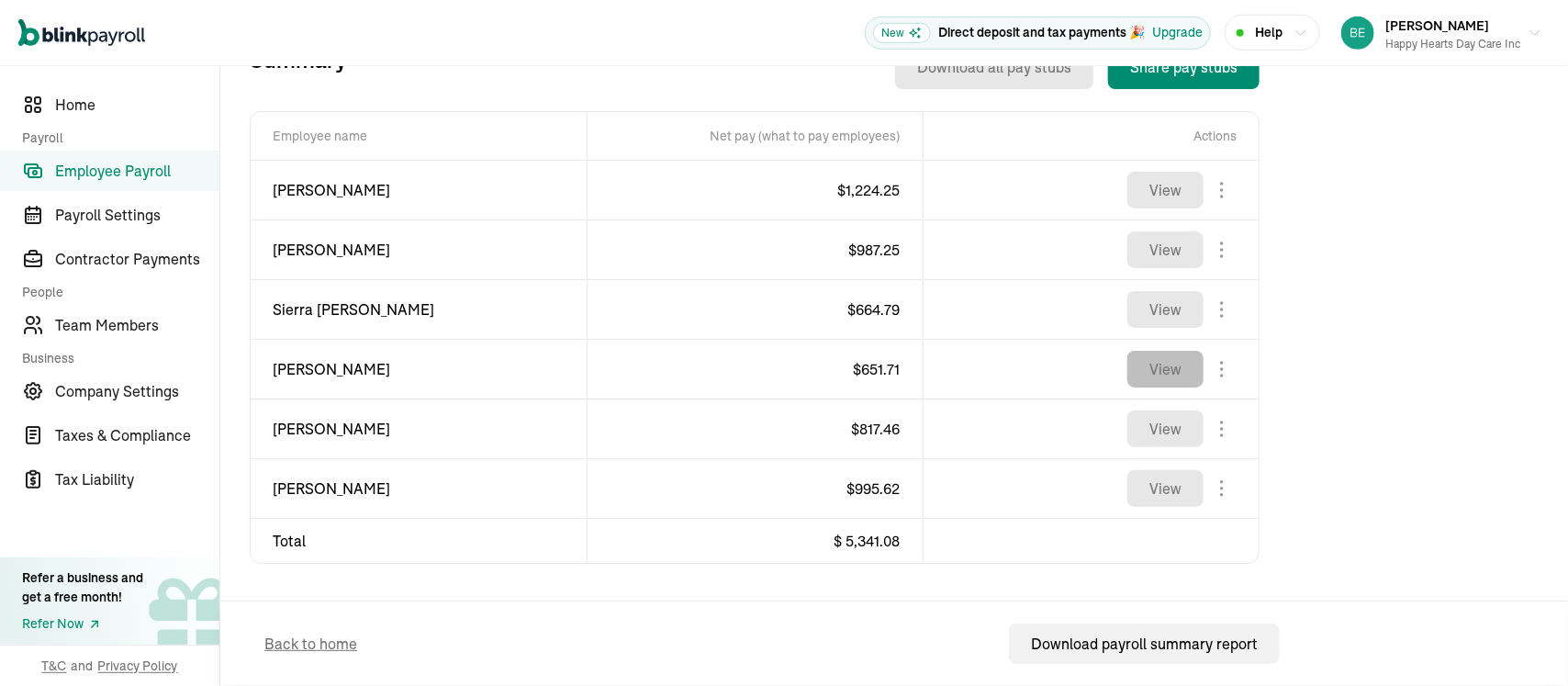
click at [1178, 374] on button "View" at bounding box center [1165, 369] width 76 height 37
click at [1181, 431] on button "View" at bounding box center [1165, 428] width 76 height 37
click at [1169, 488] on button "View" at bounding box center [1165, 488] width 76 height 37
click at [1174, 193] on button "View" at bounding box center [1165, 190] width 76 height 37
